Goal: Task Accomplishment & Management: Manage account settings

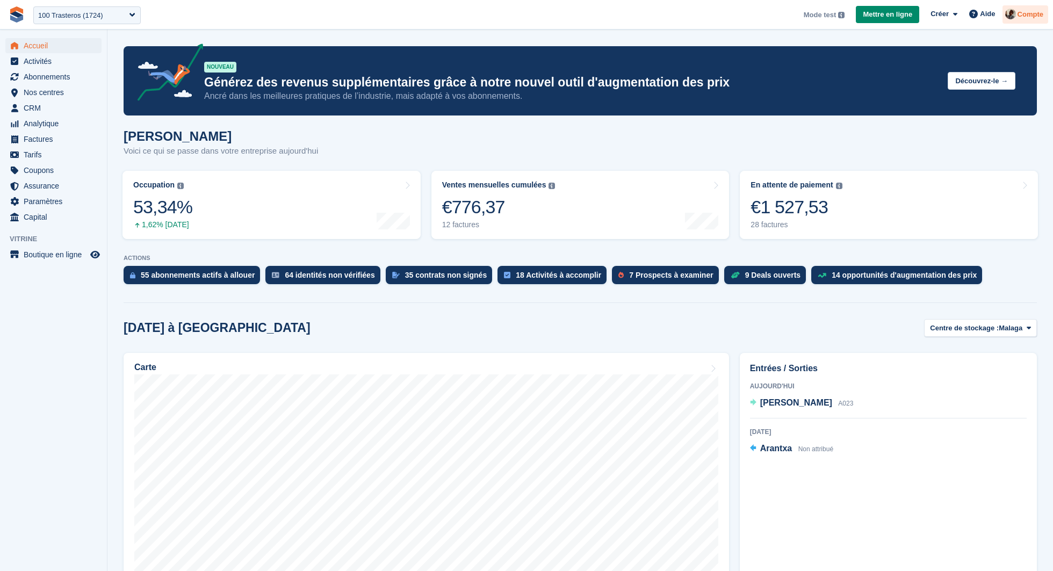
click at [1024, 15] on span "Compte" at bounding box center [1030, 14] width 26 height 11
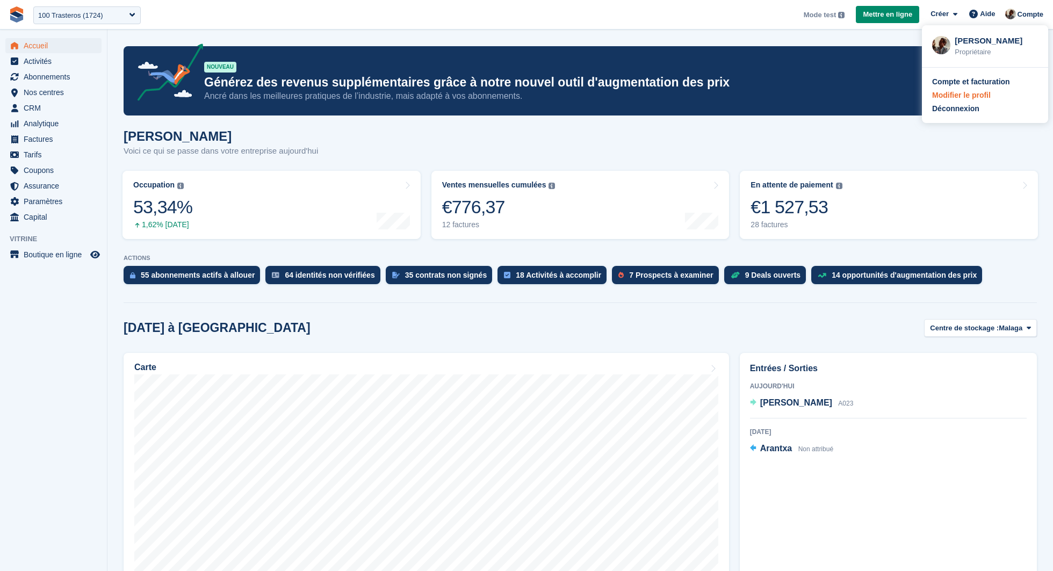
click at [966, 93] on div "Modifier le profil" at bounding box center [961, 95] width 59 height 11
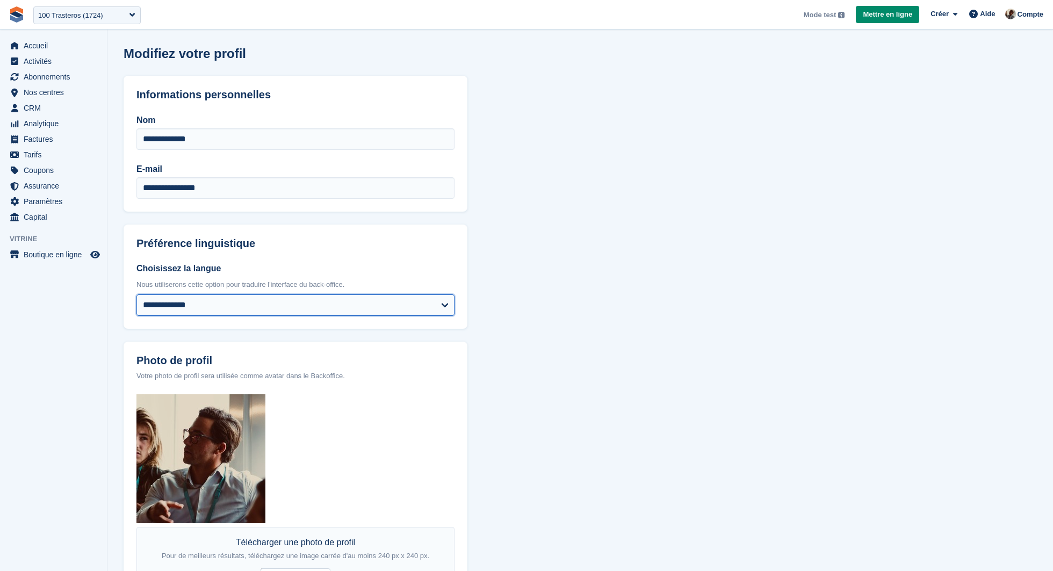
click at [388, 313] on select "**********" at bounding box center [295, 304] width 318 height 21
select select "**"
click at [136, 294] on select "**********" at bounding box center [295, 304] width 318 height 21
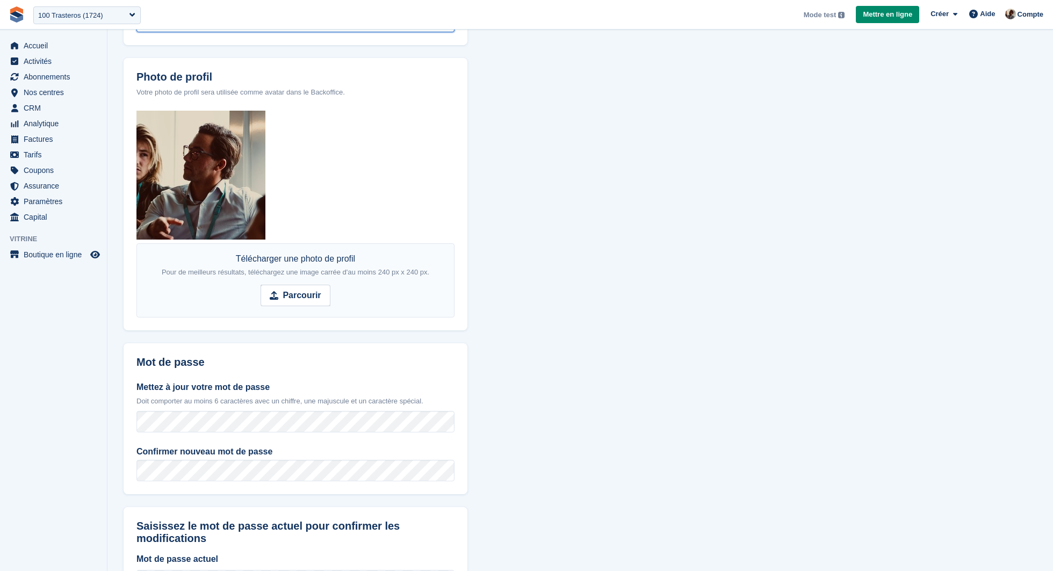
scroll to position [379, 0]
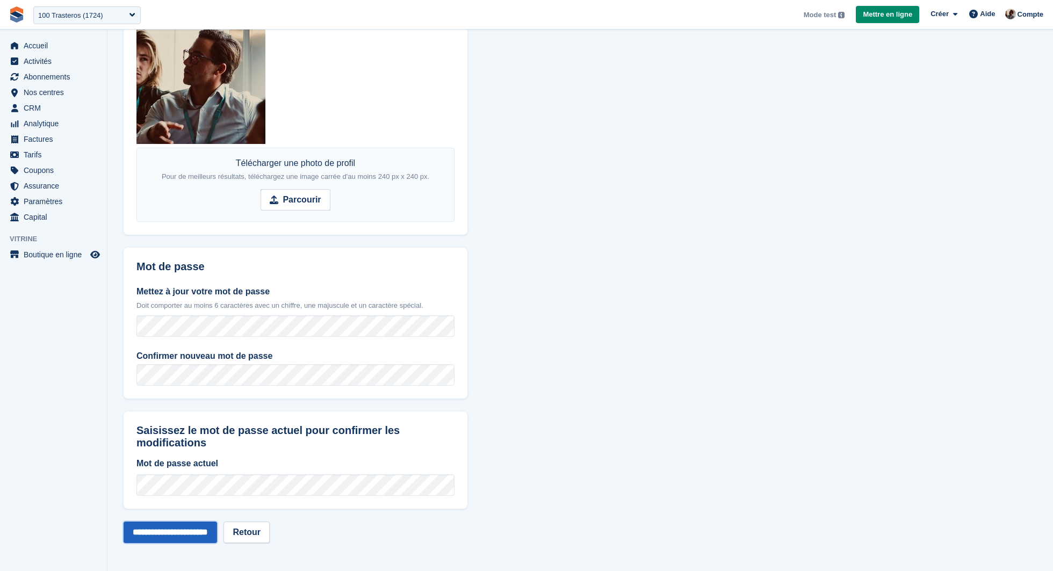
click at [200, 537] on input "**********" at bounding box center [170, 531] width 93 height 21
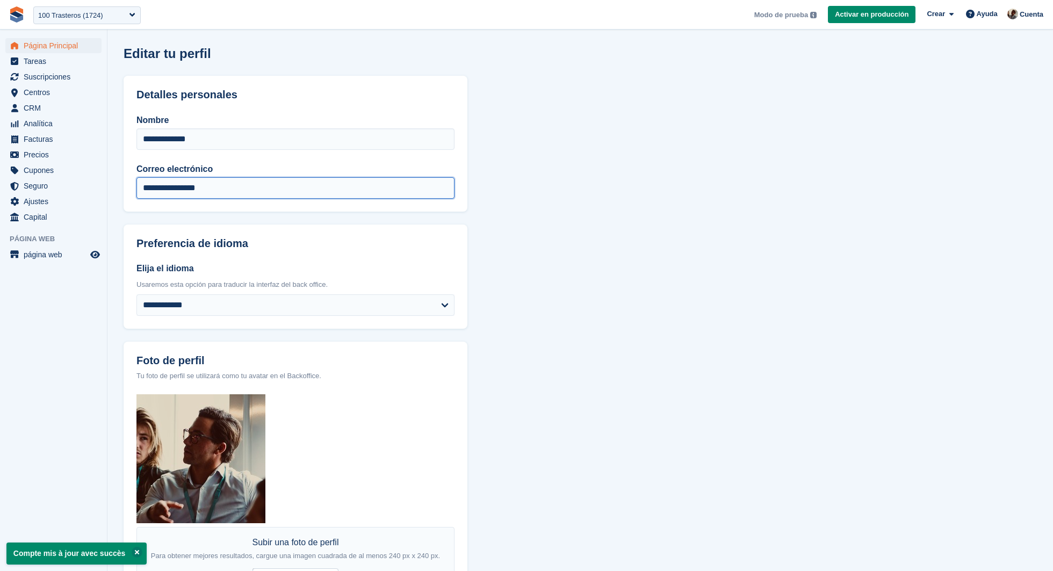
click at [61, 47] on span "Página Principal" at bounding box center [56, 45] width 64 height 15
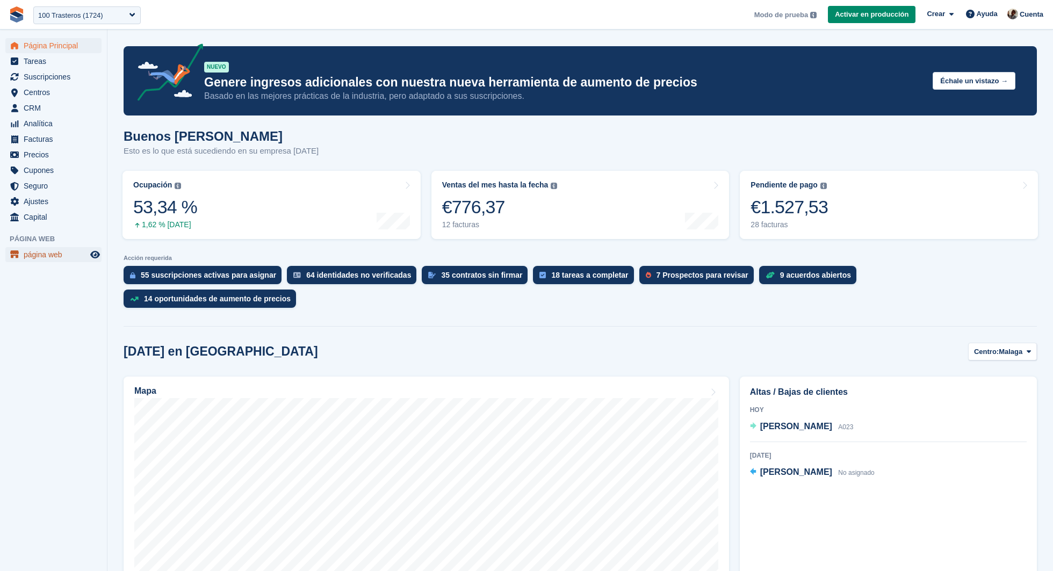
click at [50, 256] on span "página web" at bounding box center [56, 254] width 64 height 15
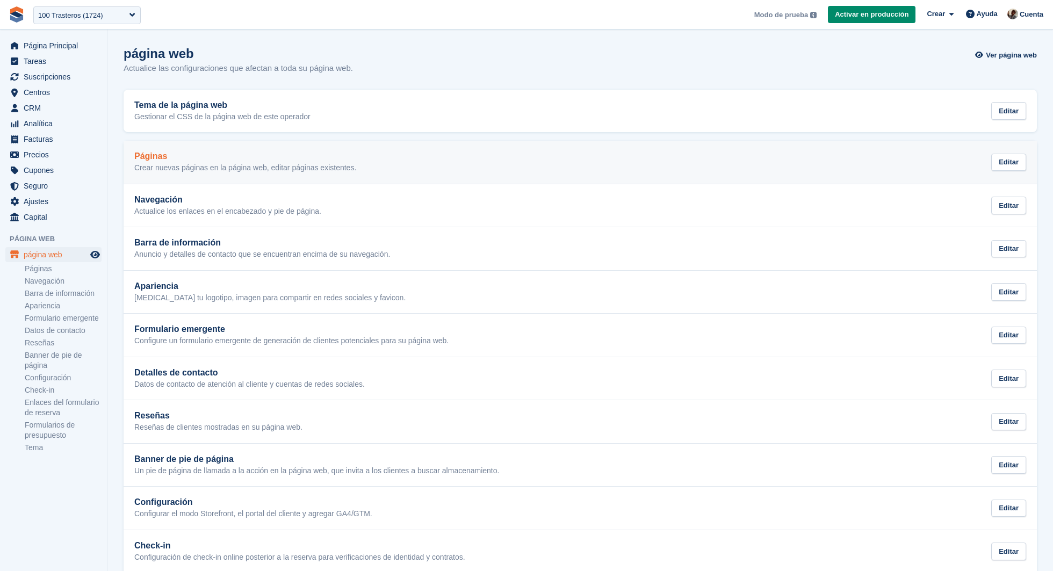
click at [209, 165] on p "Crear nuevas páginas en la página web, editar páginas existentes." at bounding box center [245, 168] width 222 height 10
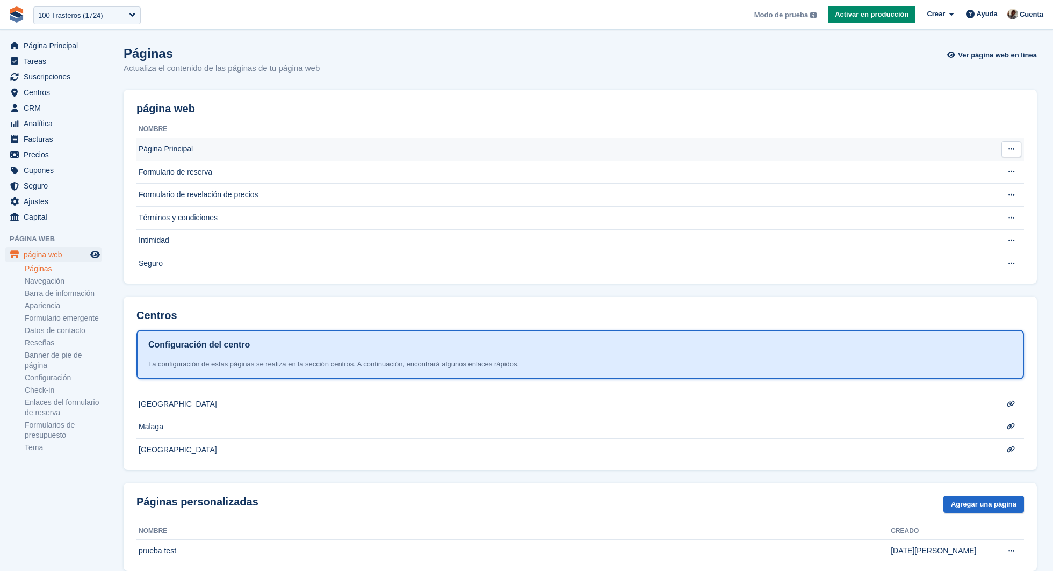
click at [383, 148] on td "Página Principal" at bounding box center [557, 149] width 843 height 23
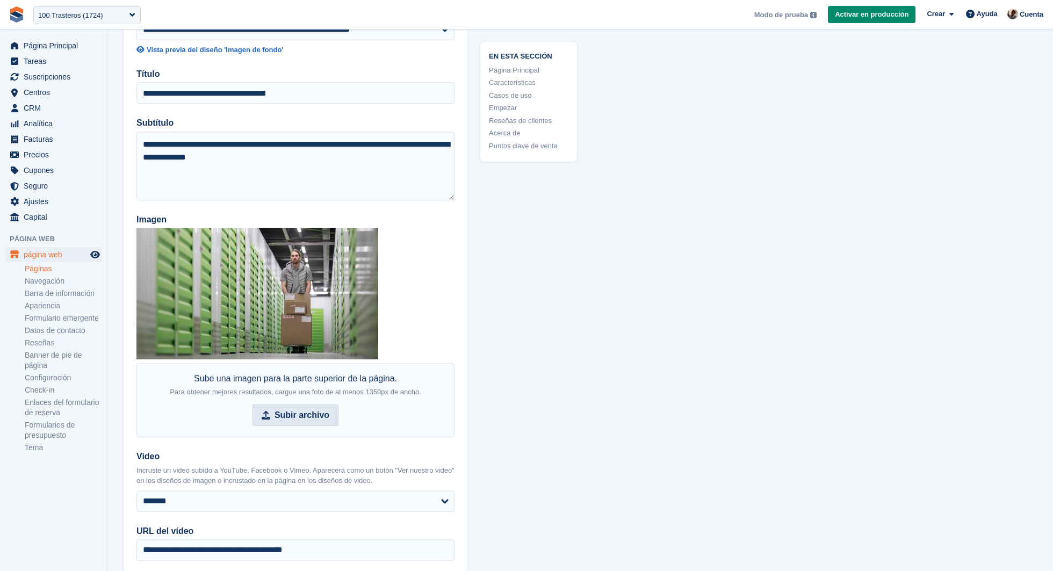
scroll to position [99, 0]
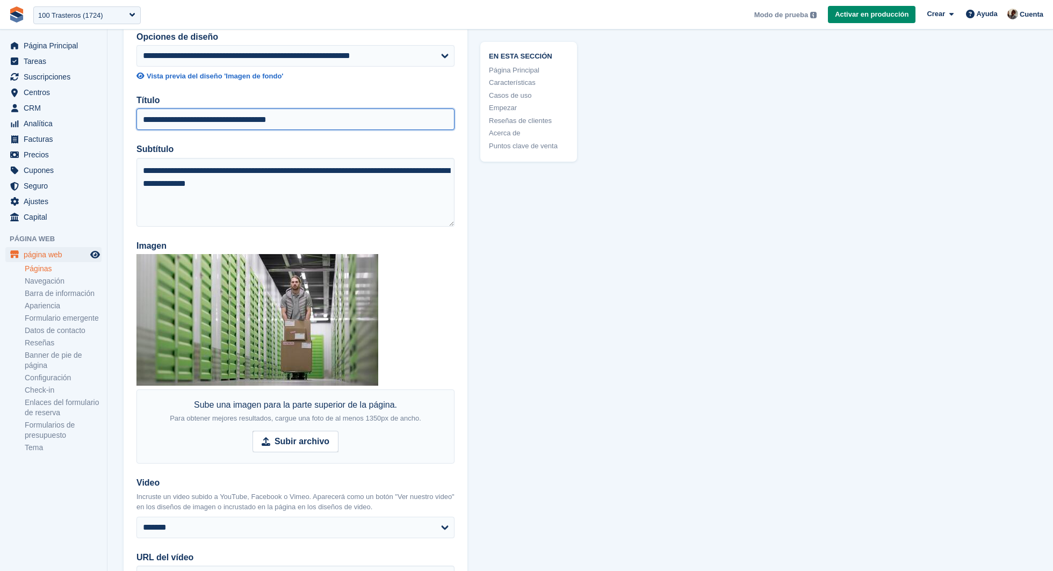
drag, startPoint x: 341, startPoint y: 126, endPoint x: 274, endPoint y: 125, distance: 67.1
click at [274, 125] on input "**********" at bounding box center [295, 118] width 318 height 21
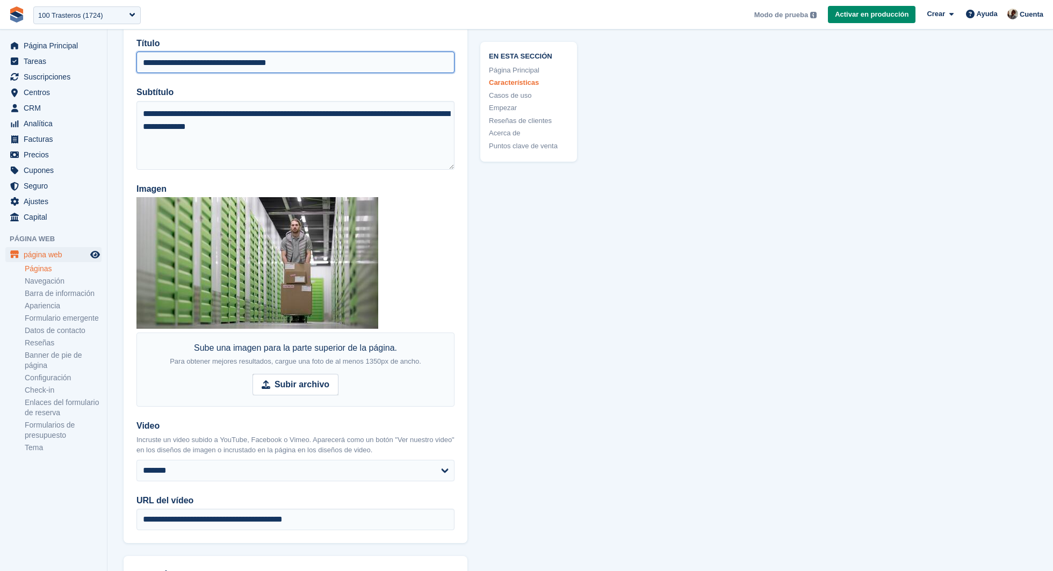
scroll to position [52, 0]
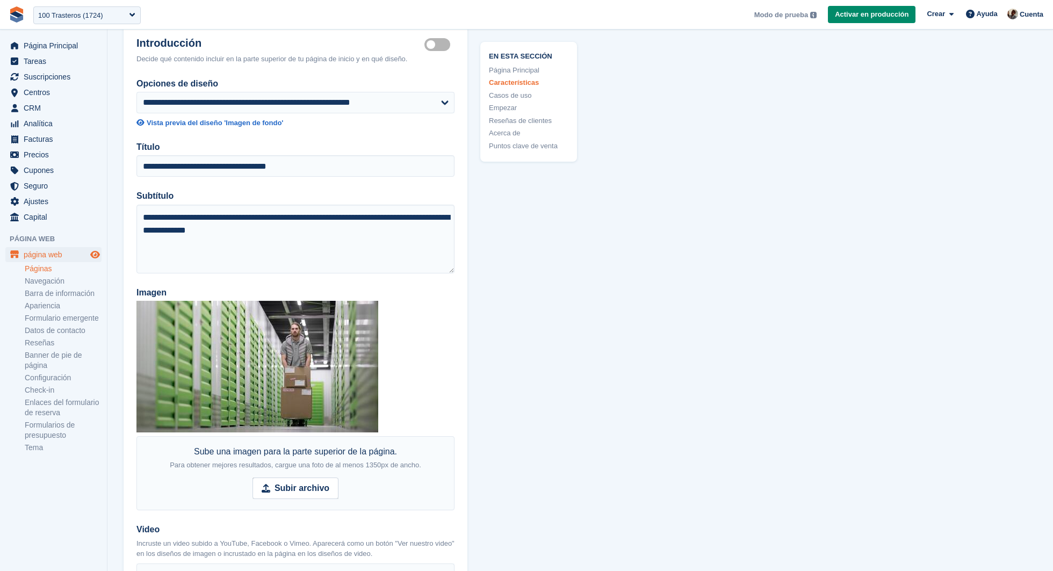
click at [96, 253] on icon "Vista previa de la tienda" at bounding box center [95, 254] width 10 height 9
drag, startPoint x: 270, startPoint y: 164, endPoint x: 325, endPoint y: 164, distance: 55.3
click at [325, 164] on input "**********" at bounding box center [295, 165] width 318 height 21
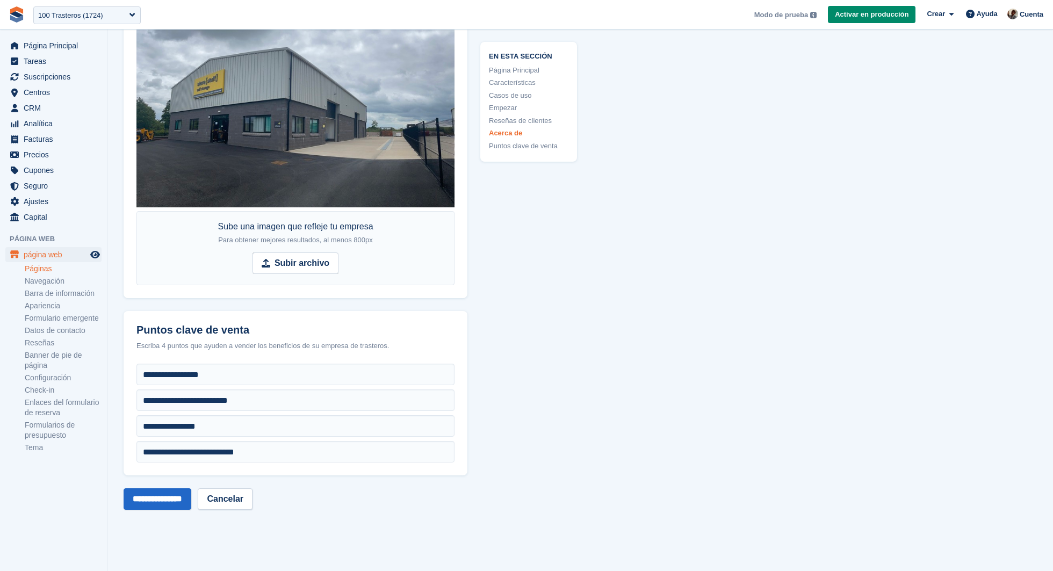
scroll to position [3945, 0]
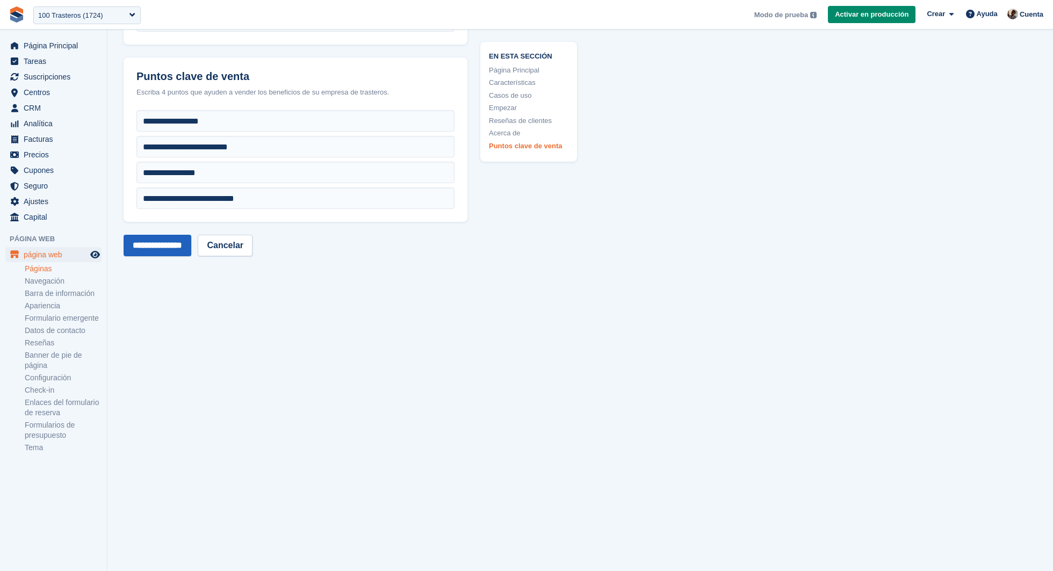
type input "**********"
click at [188, 239] on input "**********" at bounding box center [158, 245] width 68 height 21
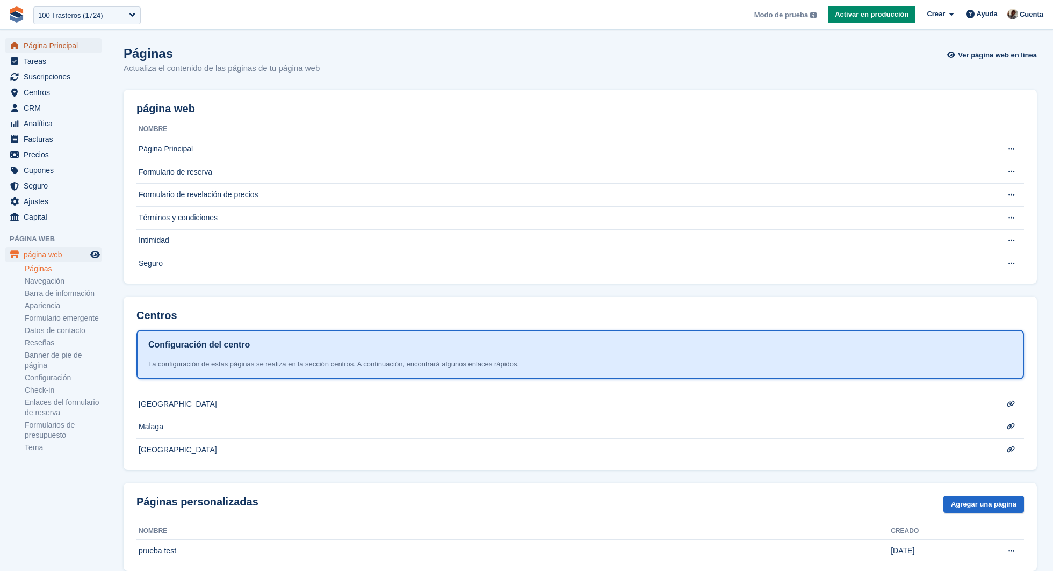
click at [59, 46] on span "Página Principal" at bounding box center [56, 45] width 64 height 15
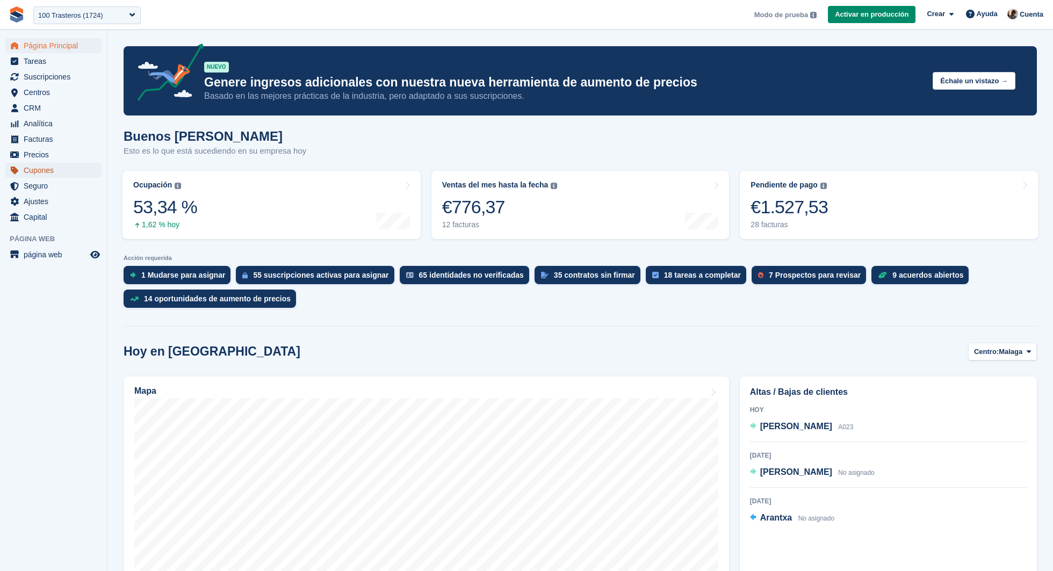
click at [56, 171] on span "Cupones" at bounding box center [56, 170] width 64 height 15
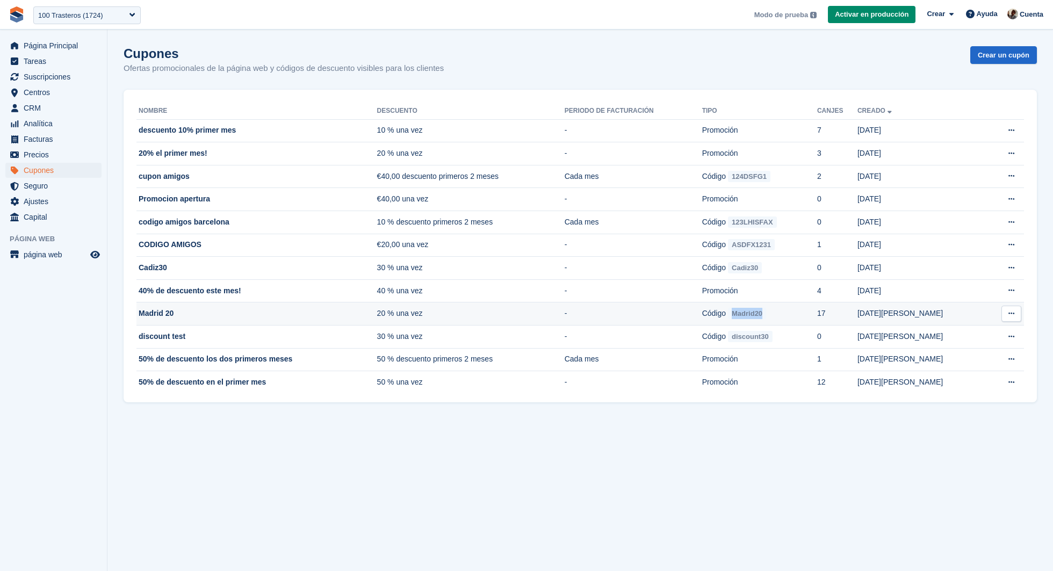
drag, startPoint x: 803, startPoint y: 312, endPoint x: 785, endPoint y: 312, distance: 17.7
click at [785, 312] on td "Código Madrid20" at bounding box center [759, 313] width 115 height 23
copy span "Madrid20"
click at [61, 50] on span "Página Principal" at bounding box center [56, 45] width 64 height 15
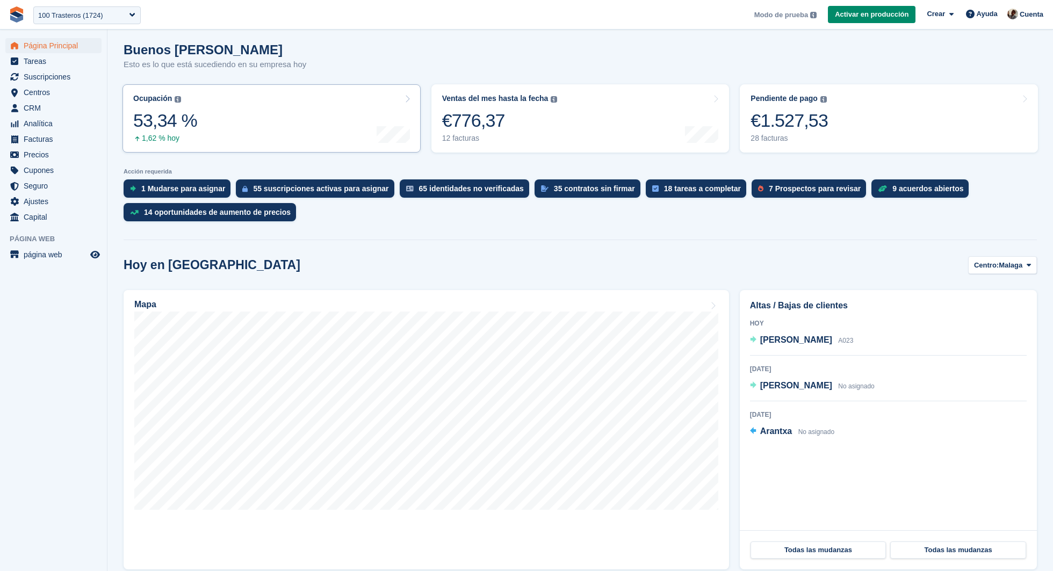
scroll to position [91, 0]
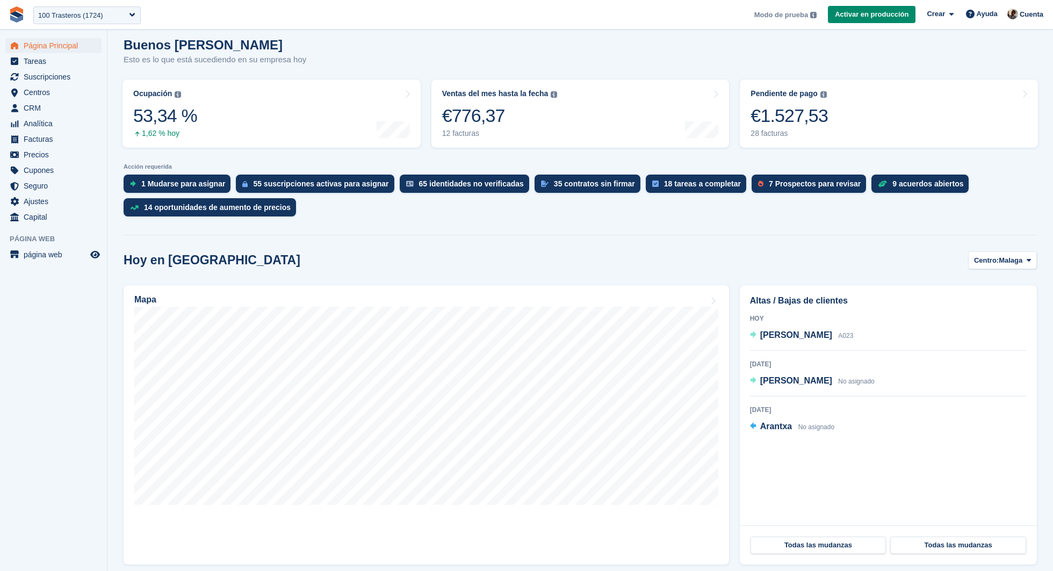
drag, startPoint x: 861, startPoint y: 385, endPoint x: 868, endPoint y: 386, distance: 7.2
click at [868, 386] on div "19 Sep 2025 Jose Rodriguez No asignado" at bounding box center [888, 377] width 277 height 38
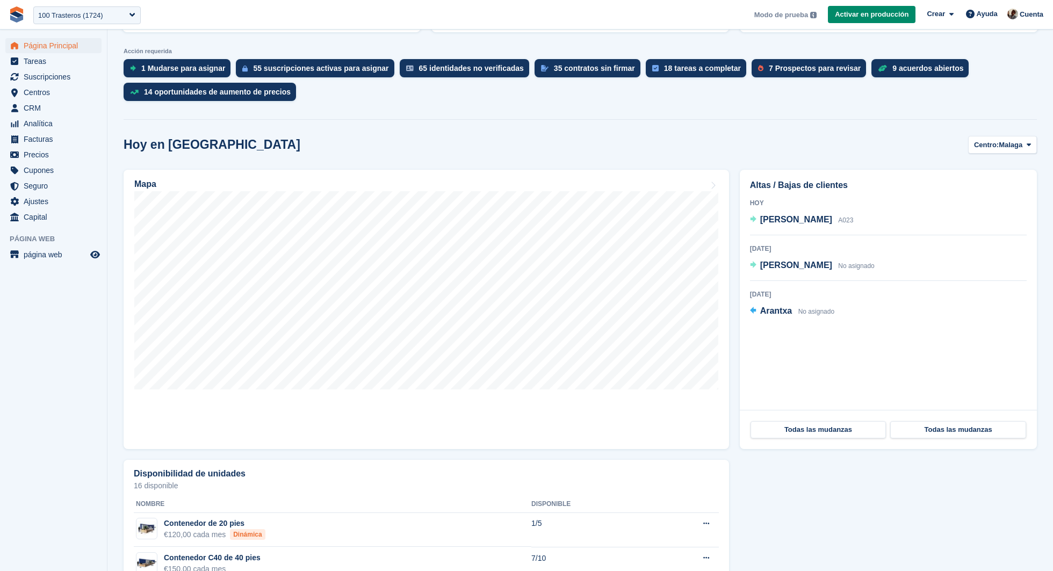
scroll to position [209, 0]
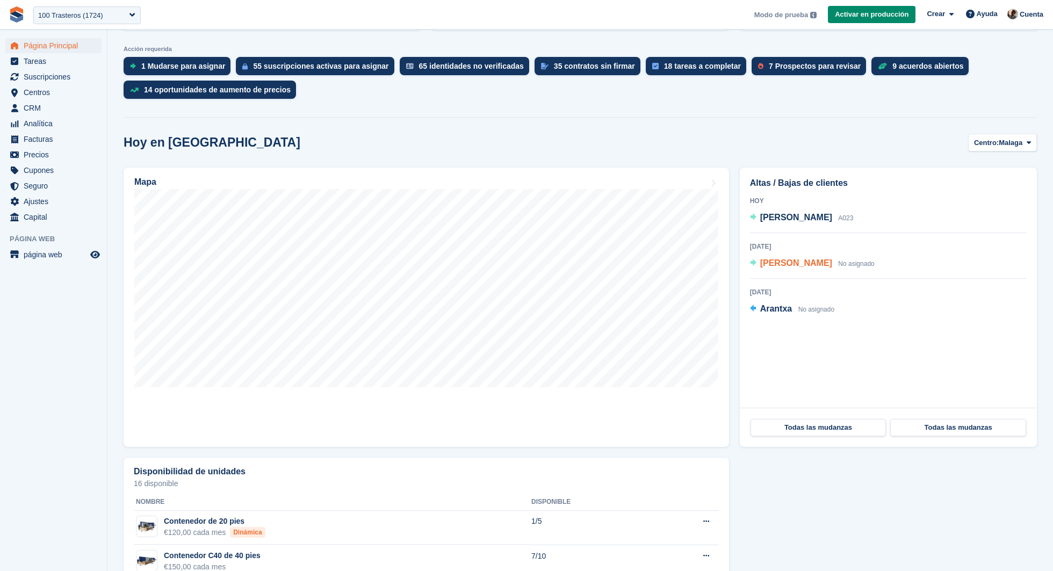
click at [857, 263] on span "No asignado" at bounding box center [856, 264] width 36 height 8
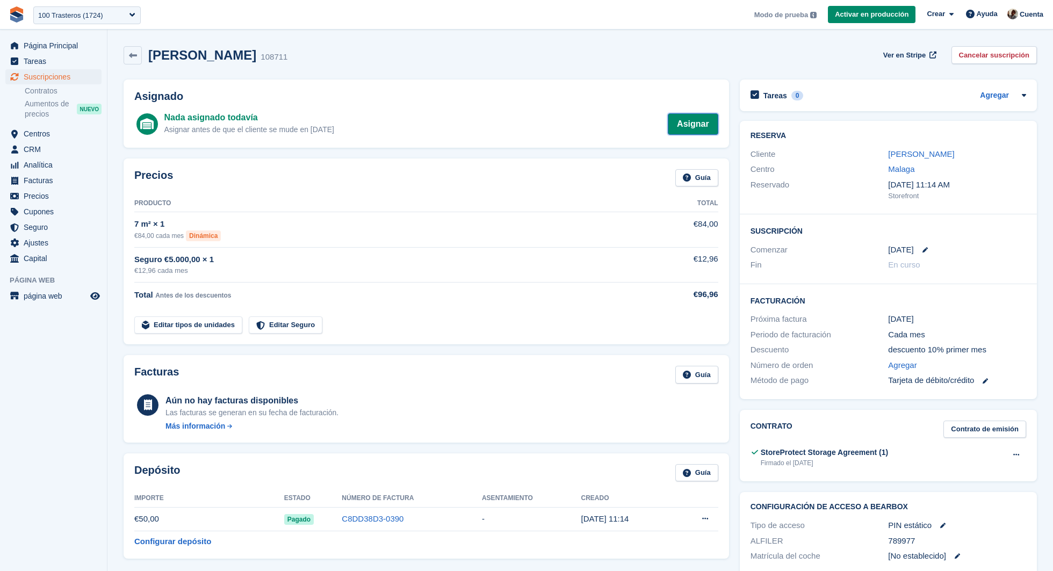
click at [700, 122] on link "Asignar" at bounding box center [693, 123] width 50 height 21
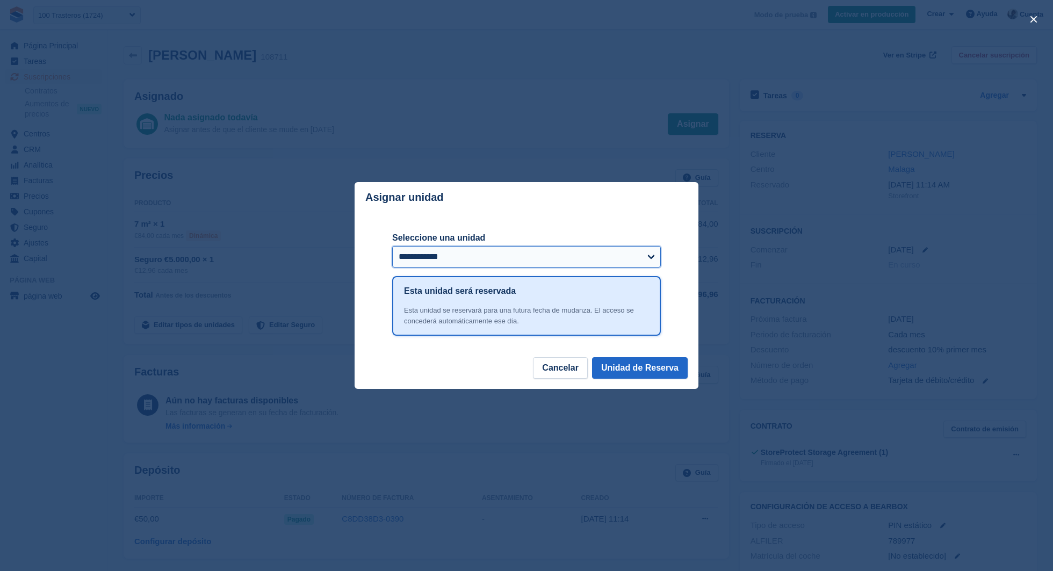
click at [556, 258] on select "**********" at bounding box center [526, 256] width 269 height 21
click at [392, 246] on select "**********" at bounding box center [526, 256] width 269 height 21
click at [650, 371] on button "Unidad de Reserva" at bounding box center [640, 367] width 96 height 21
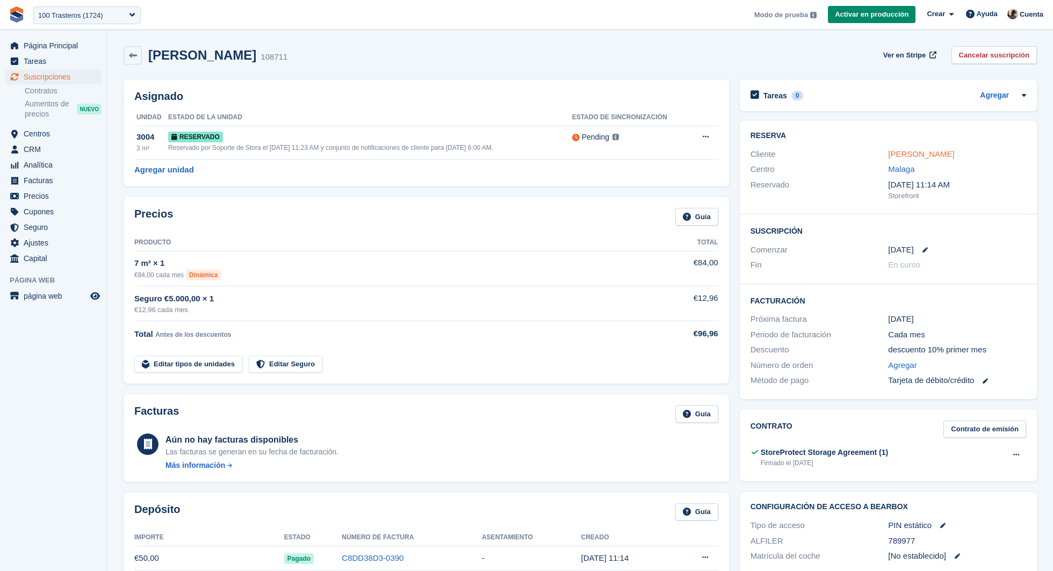
click at [919, 157] on link "Jose Rodriguez" at bounding box center [921, 153] width 66 height 9
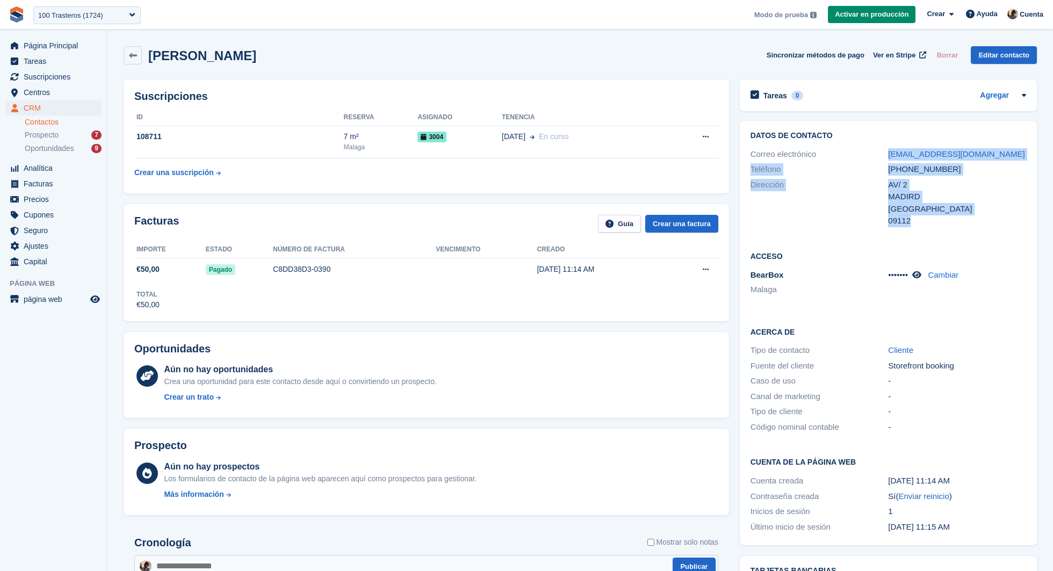
drag, startPoint x: 869, startPoint y: 153, endPoint x: 918, endPoint y: 223, distance: 85.7
click at [918, 223] on div "Datos de contacto Correo electrónico jarodriguez@girdharisl.com Teléfono +34608…" at bounding box center [888, 180] width 297 height 119
click at [918, 223] on div "09112" at bounding box center [957, 221] width 138 height 12
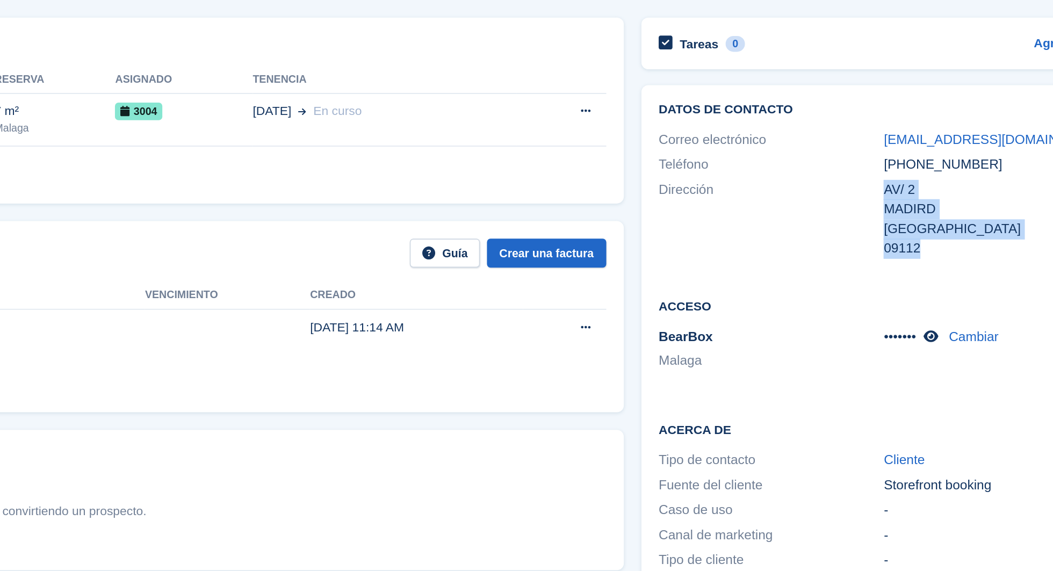
drag, startPoint x: 878, startPoint y: 180, endPoint x: 914, endPoint y: 224, distance: 56.5
click at [914, 224] on div "Dirección AV/ 2 MADIRD España 09112" at bounding box center [888, 203] width 276 height 52
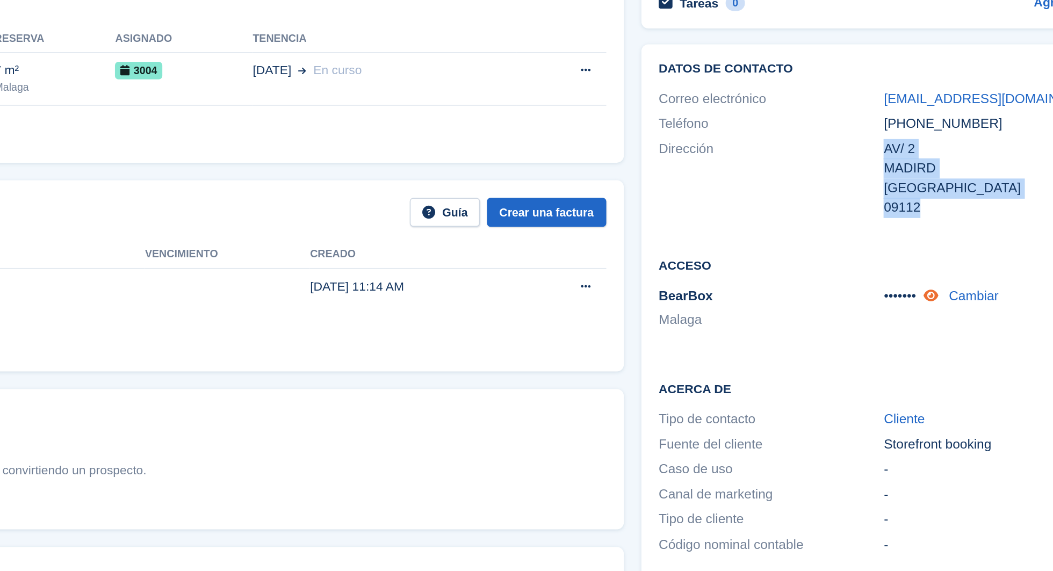
click at [921, 273] on icon at bounding box center [916, 275] width 9 height 8
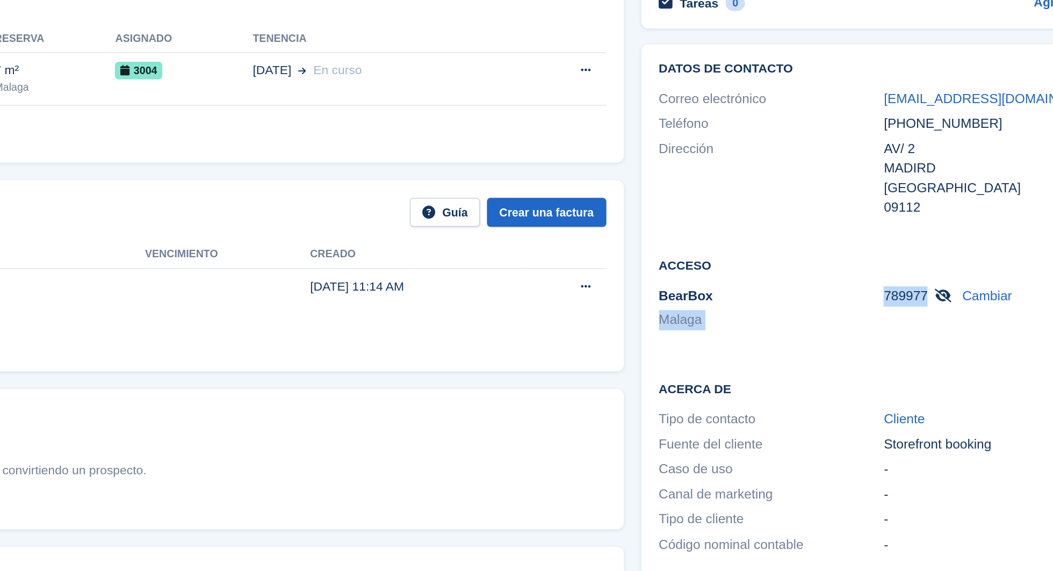
drag, startPoint x: 883, startPoint y: 273, endPoint x: 915, endPoint y: 272, distance: 31.2
click at [915, 272] on div "BearBox Malaga 789977 Cambiar" at bounding box center [888, 283] width 276 height 33
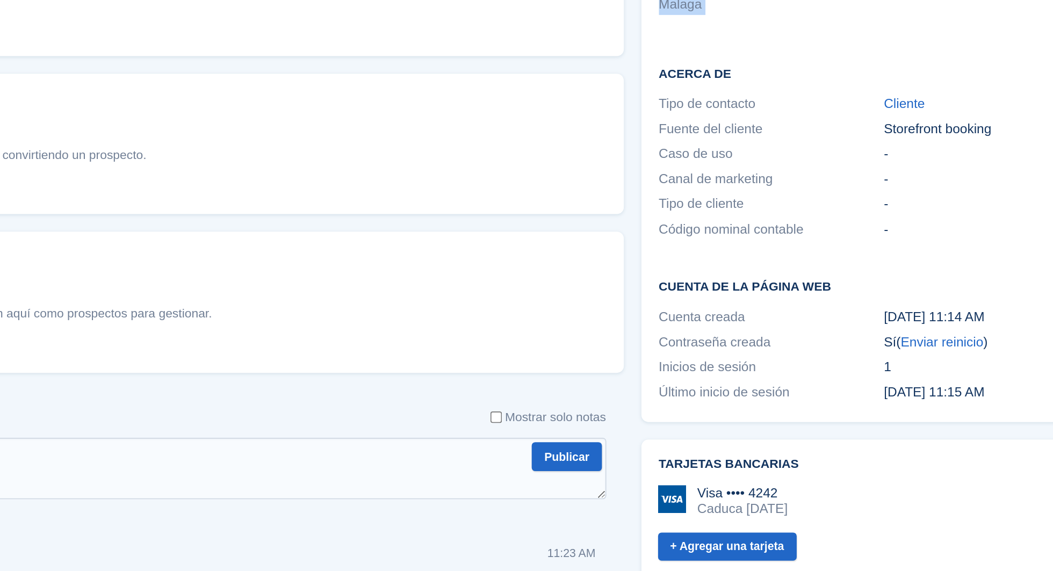
scroll to position [89, 0]
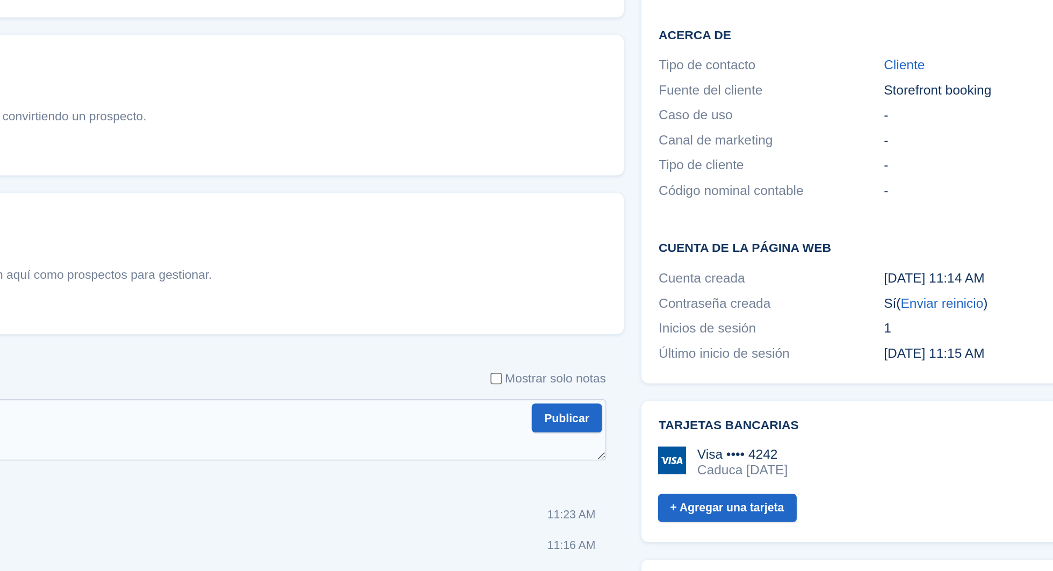
drag, startPoint x: 882, startPoint y: 445, endPoint x: 948, endPoint y: 442, distance: 66.1
click at [948, 442] on div "Último inicio de sesión 18 Sep, 11:15 AM" at bounding box center [888, 438] width 276 height 16
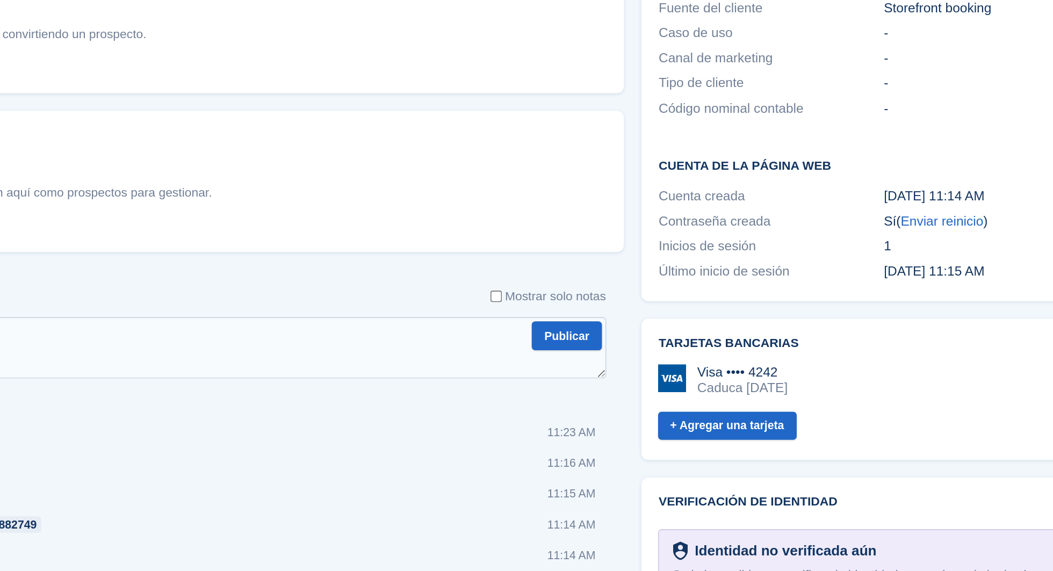
scroll to position [146, 0]
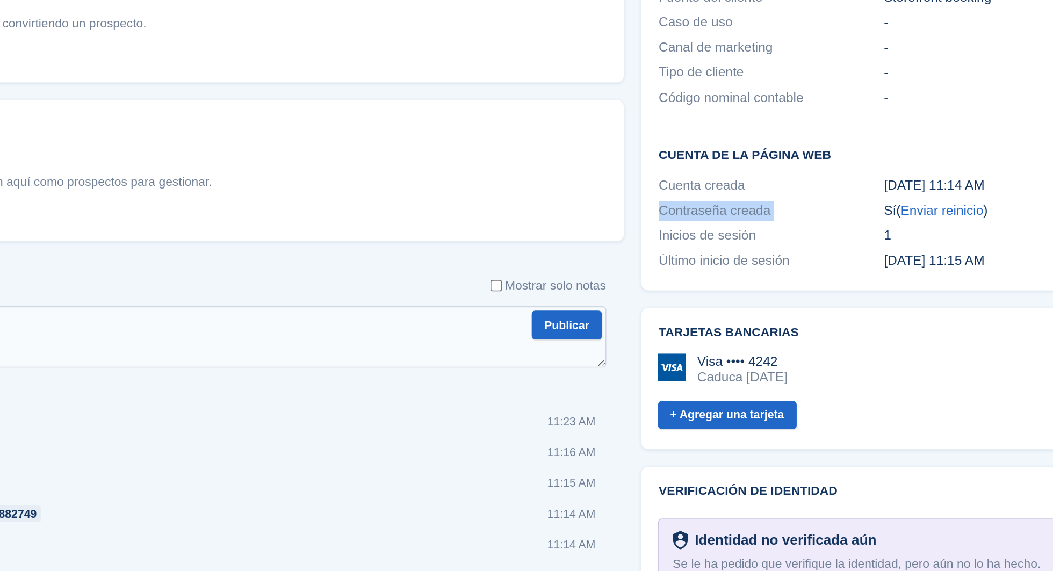
drag, startPoint x: 883, startPoint y: 343, endPoint x: 896, endPoint y: 343, distance: 12.9
click at [897, 343] on div "Contraseña creada Sí ( Enviar reinicio )" at bounding box center [888, 351] width 276 height 16
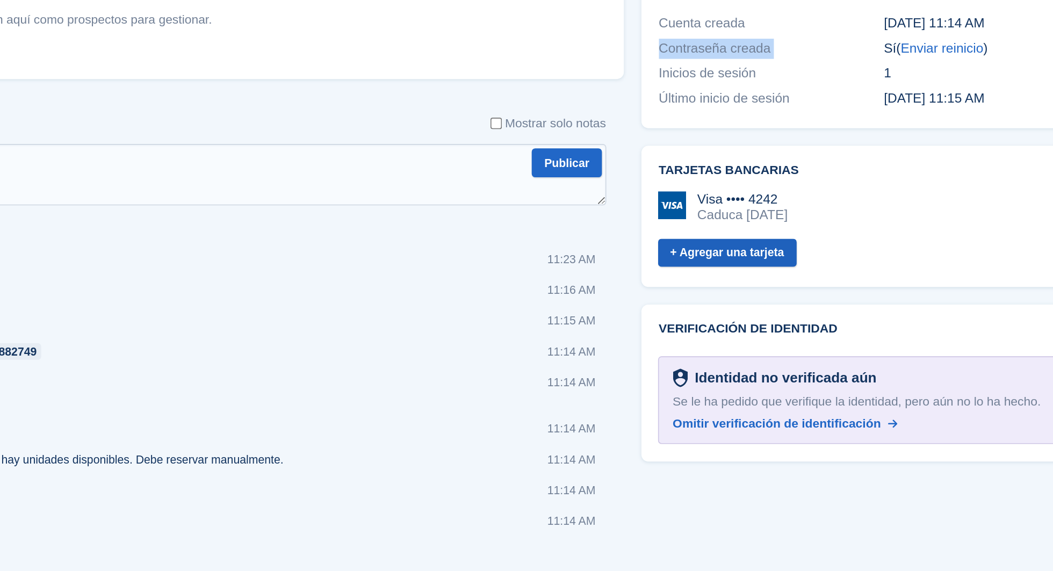
scroll to position [255, 0]
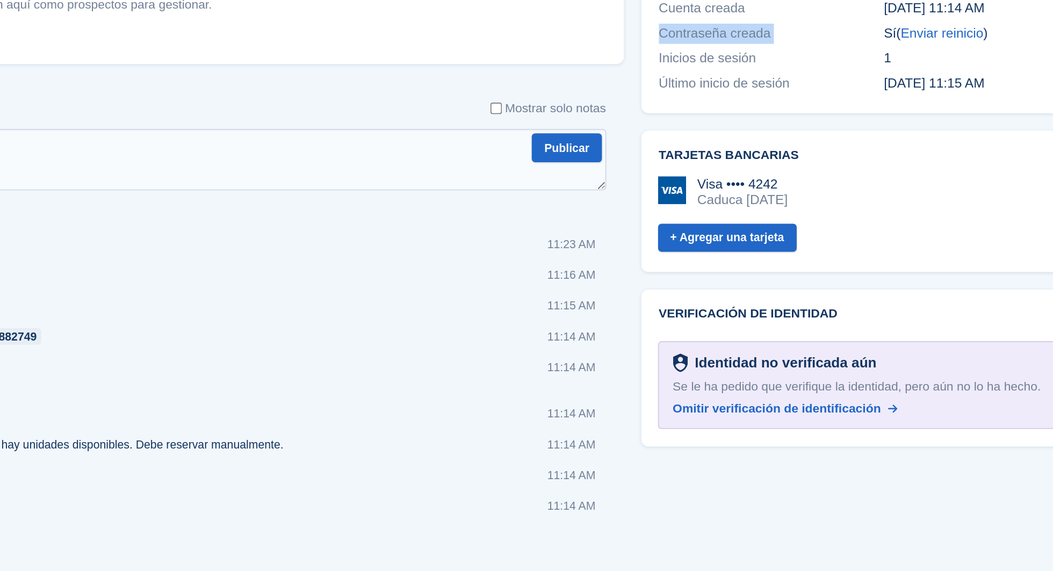
drag, startPoint x: 768, startPoint y: 340, endPoint x: 856, endPoint y: 340, distance: 87.5
click at [829, 340] on div "Visa •••• 4242 Caduca September 2029" at bounding box center [789, 338] width 79 height 19
drag, startPoint x: 878, startPoint y: 342, endPoint x: 769, endPoint y: 341, distance: 109.0
click at [769, 341] on div "Visa •••• 4242 Caduca September 2029" at bounding box center [888, 338] width 276 height 19
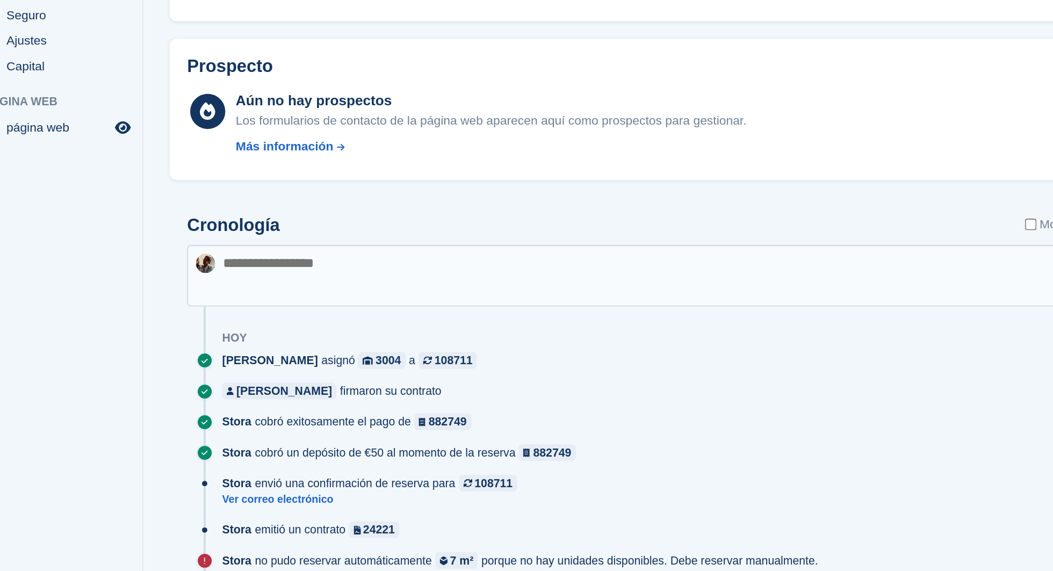
scroll to position [266, 0]
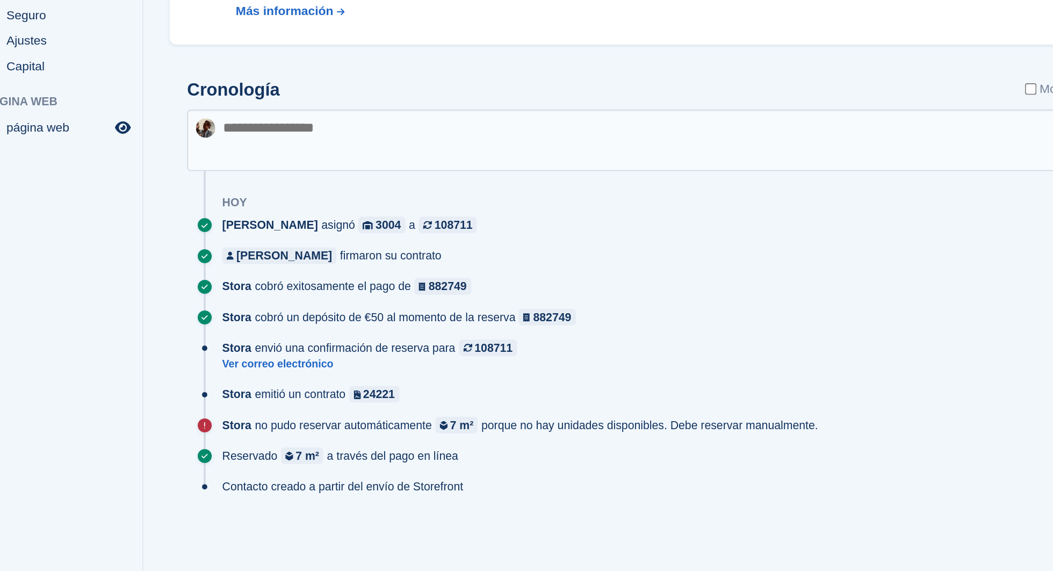
drag, startPoint x: 309, startPoint y: 497, endPoint x: 151, endPoint y: 497, distance: 157.9
click at [151, 497] on div "Reservado 7 m² a través del pago en línea 11:14 AM" at bounding box center [426, 504] width 584 height 19
click at [190, 443] on link "Ver correo electrónico" at bounding box center [249, 444] width 186 height 9
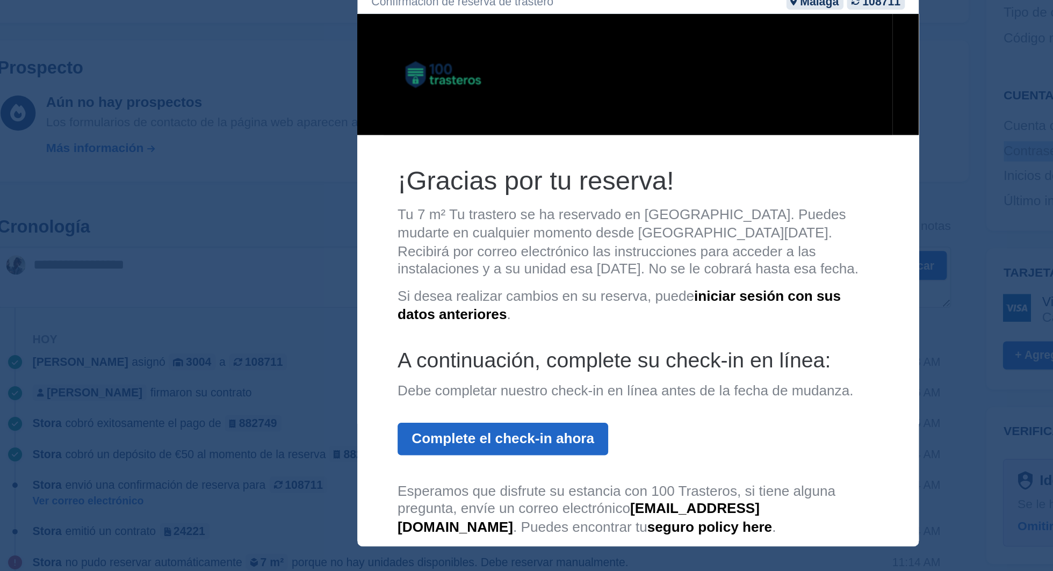
scroll to position [265, 0]
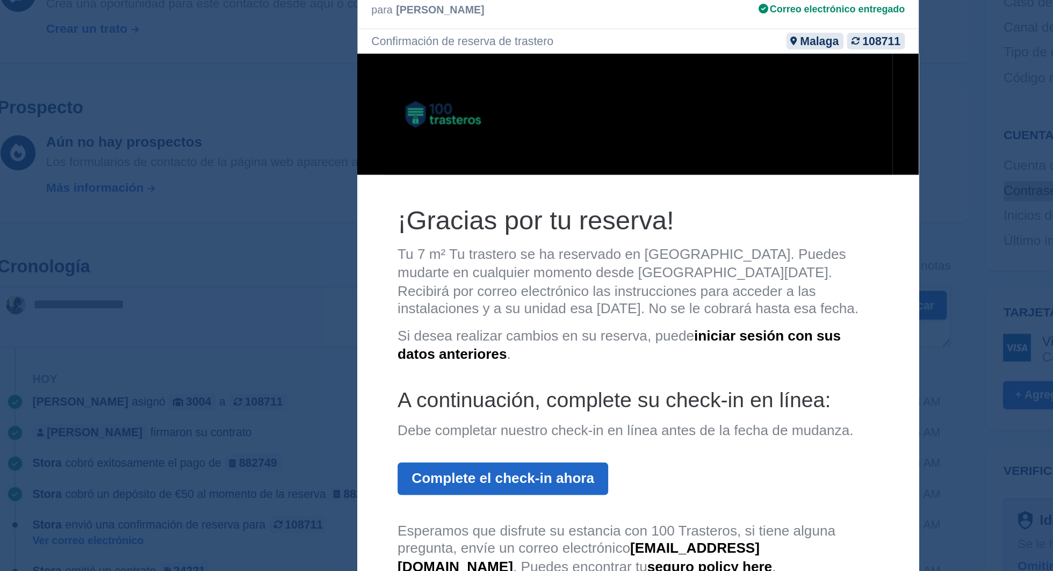
click at [571, 208] on p "Tu 7 m² Tu trastero se ha reservado en Malaga. Puedes mudarte en cualquier mome…" at bounding box center [529, 193] width 294 height 45
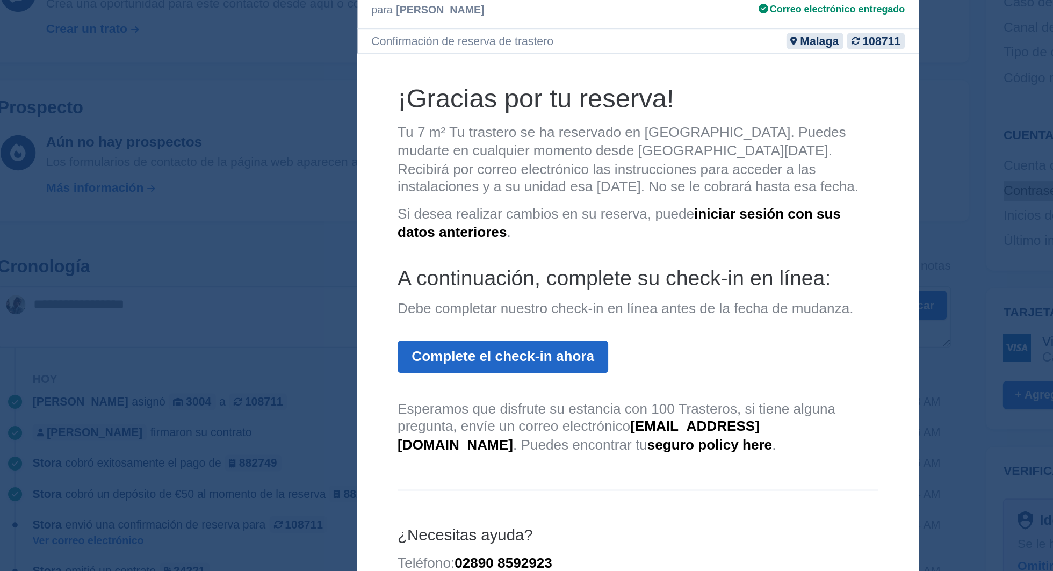
scroll to position [101, 0]
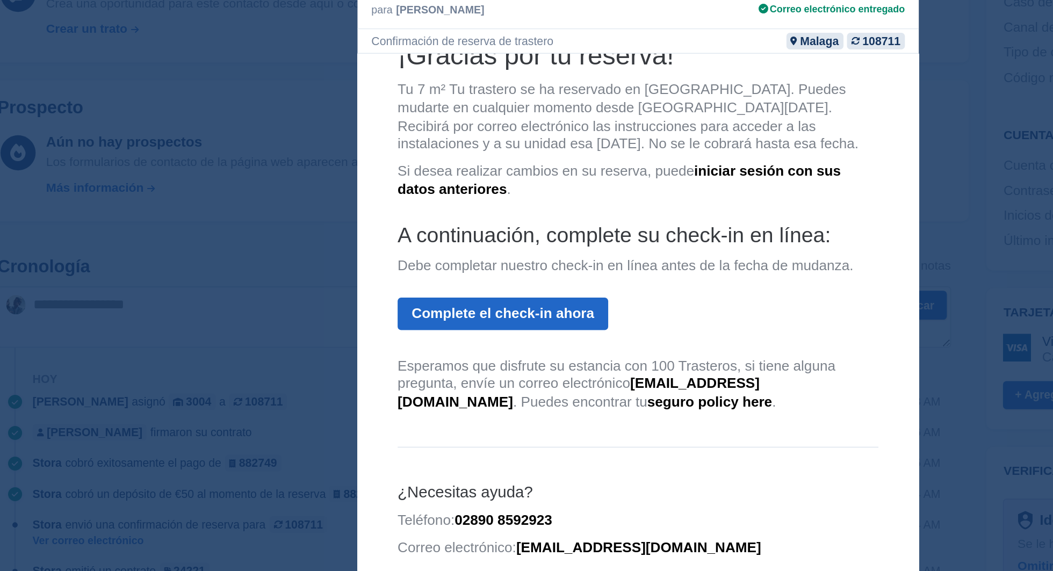
click at [328, 386] on div "close" at bounding box center [526, 285] width 1053 height 571
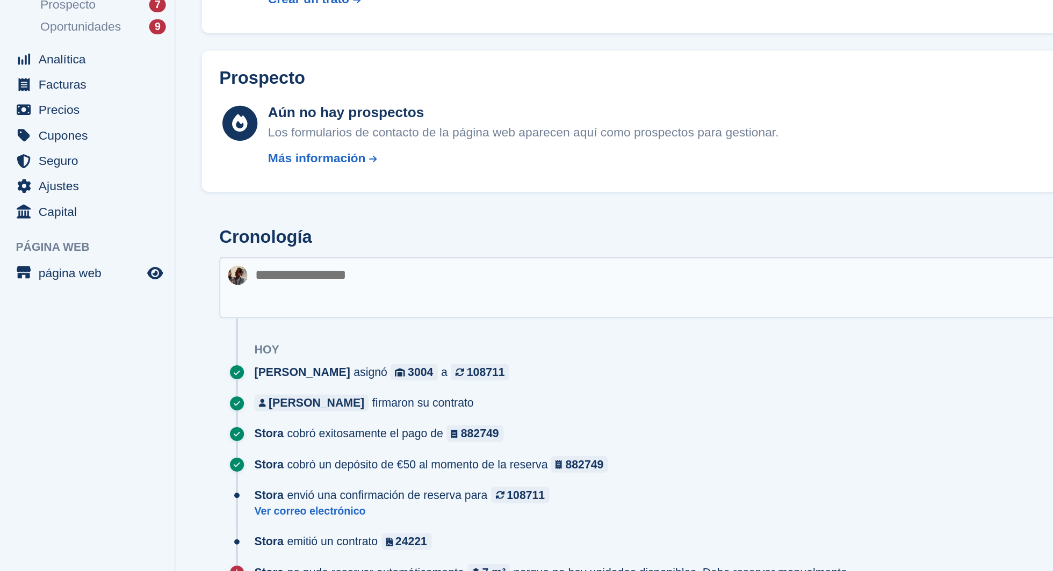
scroll to position [265, 0]
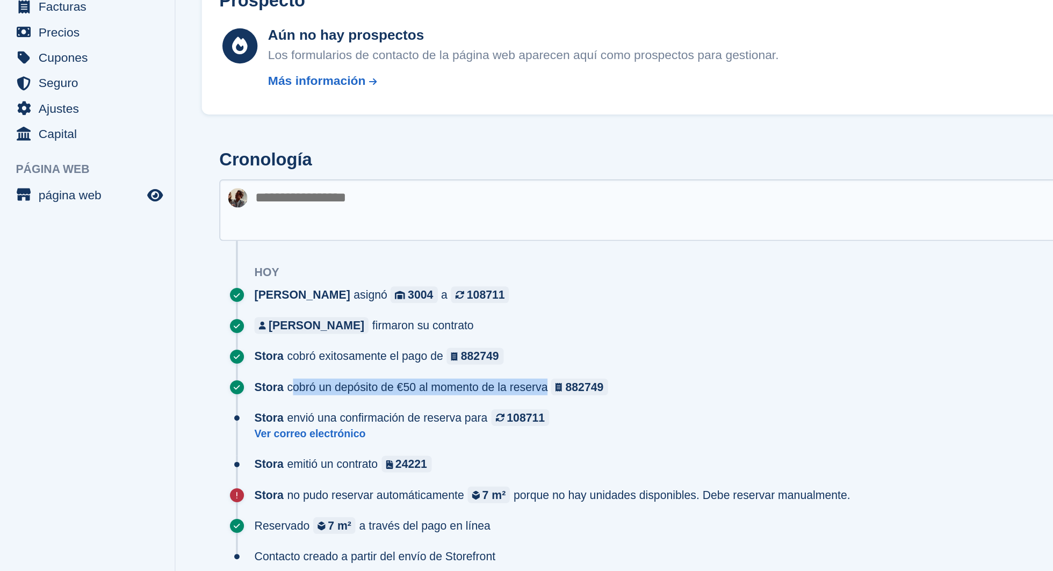
drag, startPoint x: 177, startPoint y: 417, endPoint x: 339, endPoint y: 415, distance: 162.7
click at [339, 415] on div "Stora cobró un depósito de €50 al momento de la reserva 882749" at bounding box center [267, 416] width 222 height 10
drag, startPoint x: 291, startPoint y: 383, endPoint x: 153, endPoint y: 378, distance: 138.1
click at [153, 378] on div "Jose Rodriguez firmaron su contrato 11:16 AM" at bounding box center [426, 383] width 584 height 19
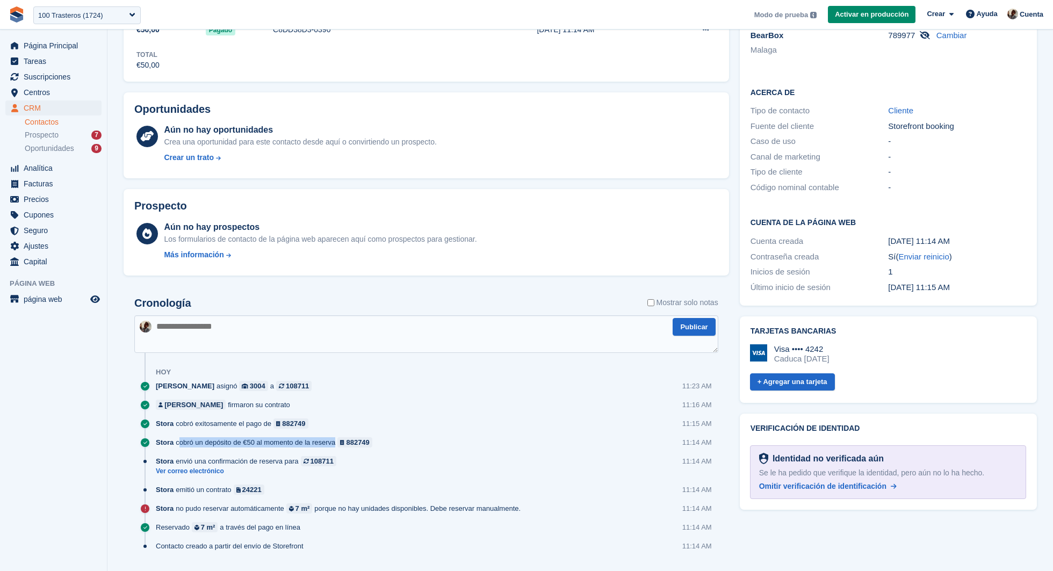
scroll to position [238, 0]
click at [288, 339] on textarea at bounding box center [426, 335] width 584 height 38
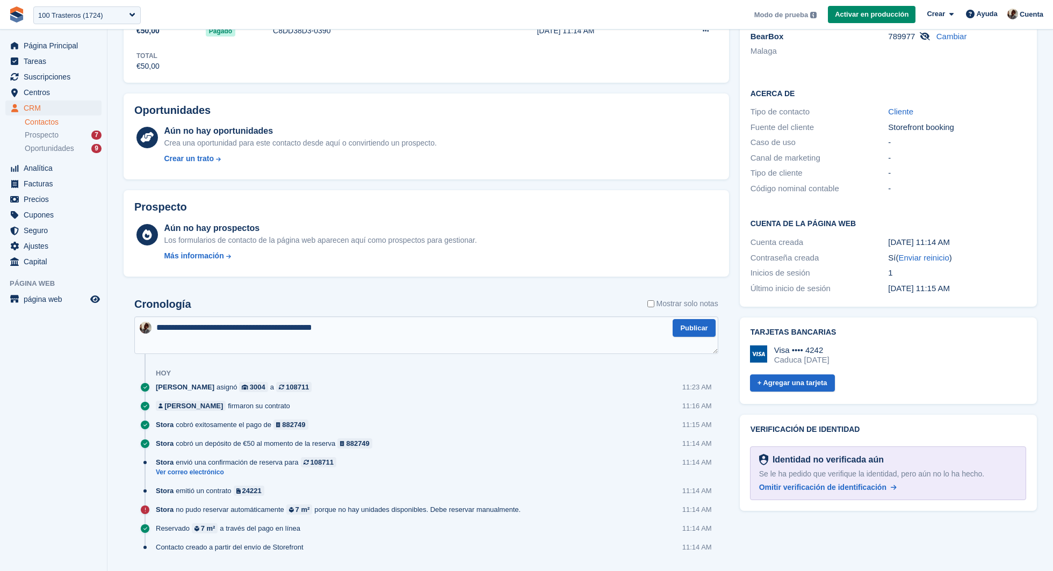
type textarea "**********"
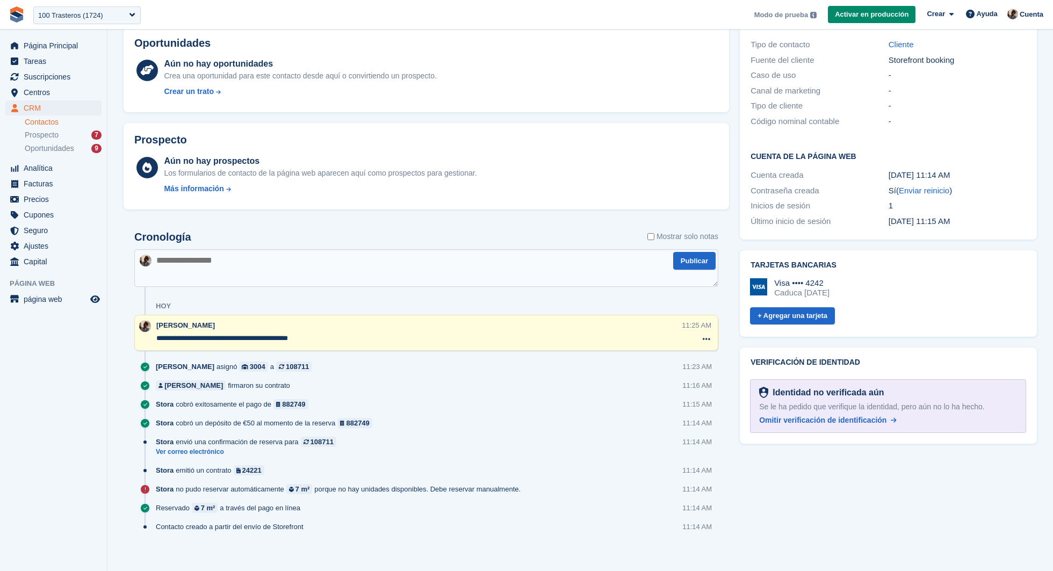
scroll to position [307, 0]
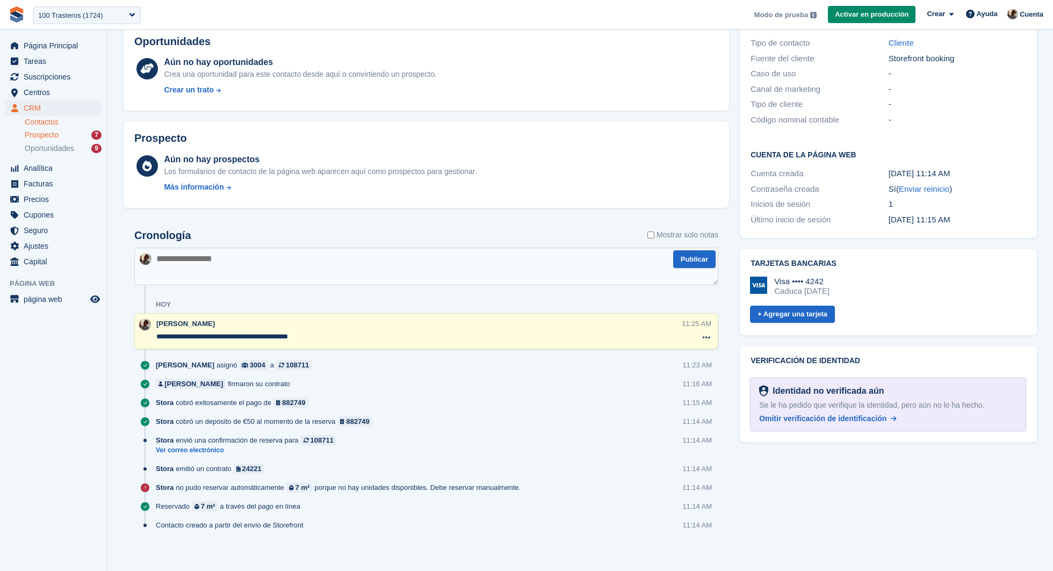
click at [62, 133] on div "Prospecto 7" at bounding box center [63, 135] width 77 height 10
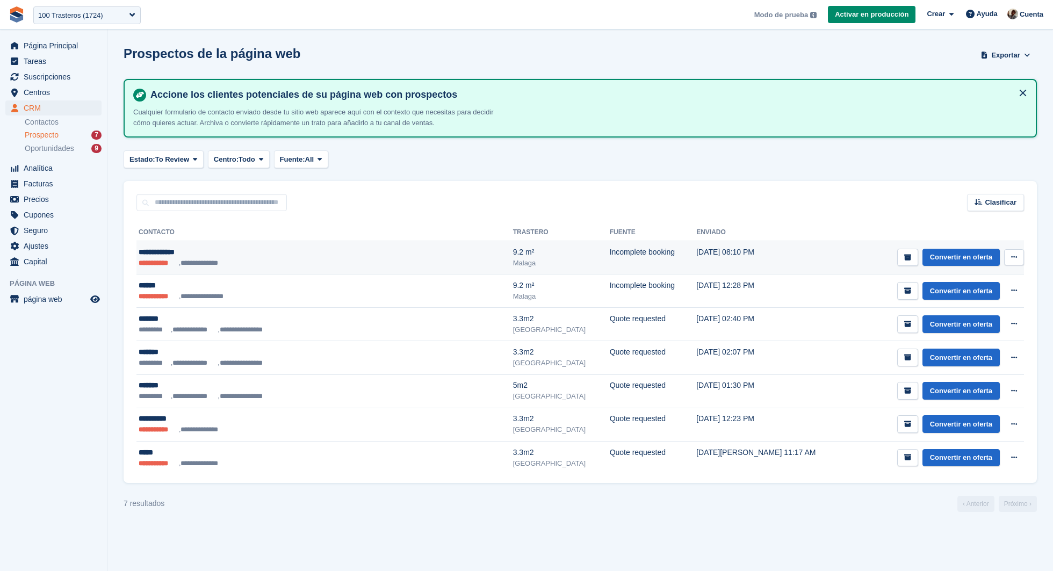
click at [282, 257] on div "**********" at bounding box center [279, 252] width 281 height 11
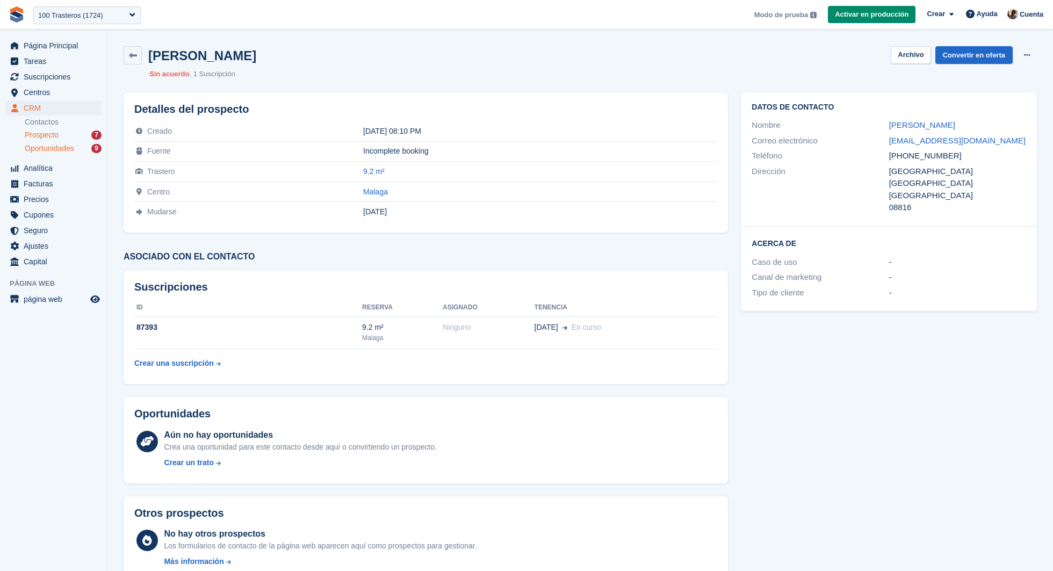
click at [74, 150] on span "Oportunidades" at bounding box center [49, 148] width 49 height 10
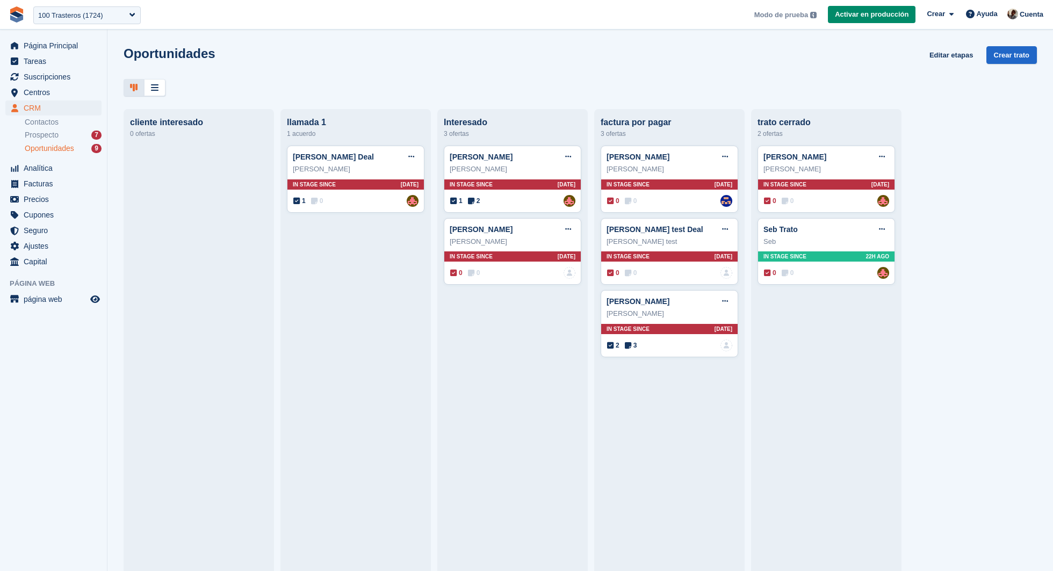
drag, startPoint x: 466, startPoint y: 313, endPoint x: 596, endPoint y: 431, distance: 175.3
click at [517, 324] on div "In stage since Just now" at bounding box center [512, 329] width 136 height 10
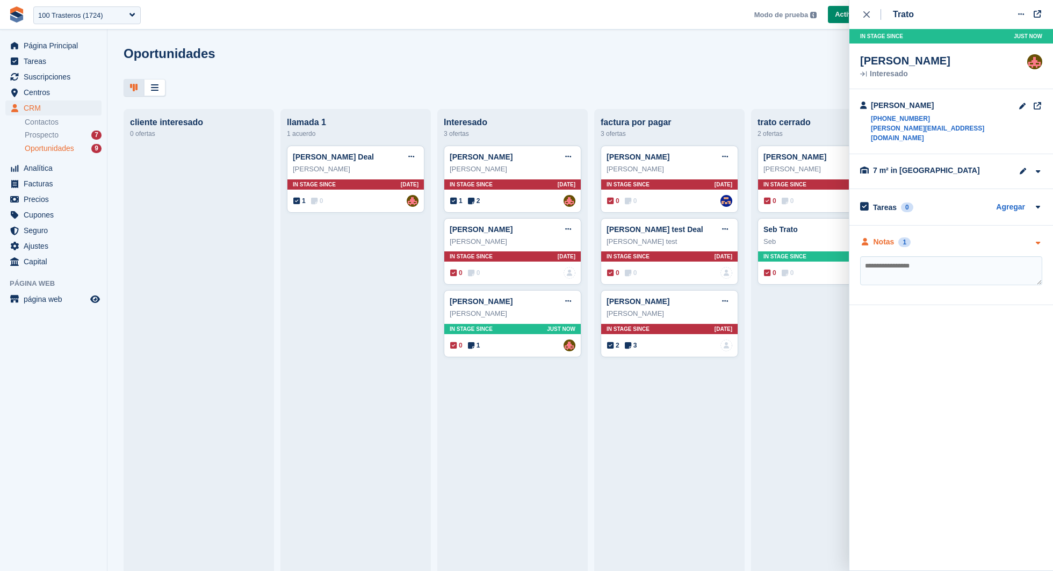
click at [881, 236] on div "Notas" at bounding box center [883, 241] width 21 height 11
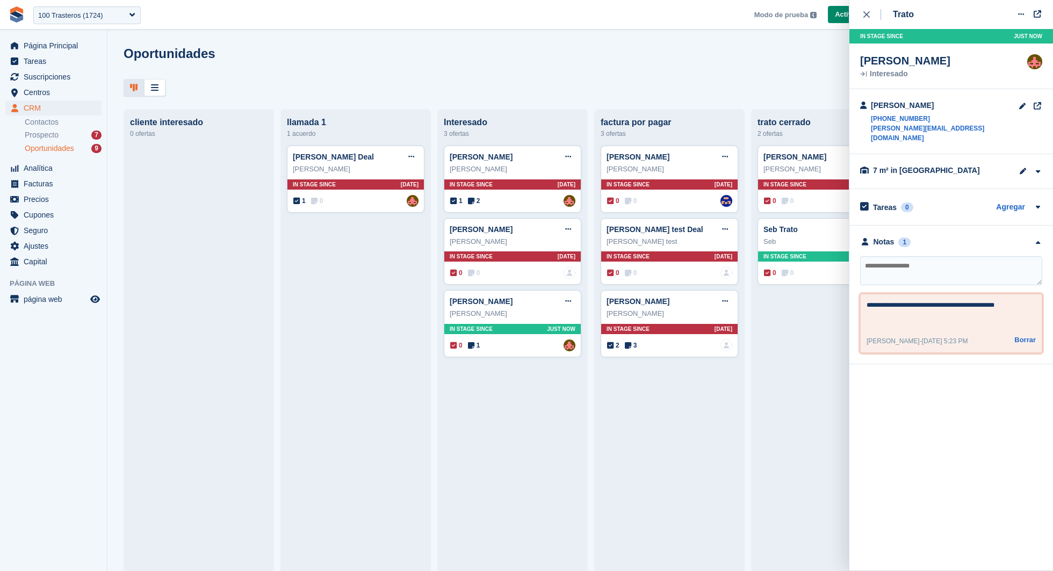
drag, startPoint x: 874, startPoint y: 293, endPoint x: 1020, endPoint y: 294, distance: 145.5
click at [1020, 300] on textarea "**********" at bounding box center [951, 313] width 170 height 26
click at [882, 200] on div "Tareas 0" at bounding box center [886, 207] width 53 height 15
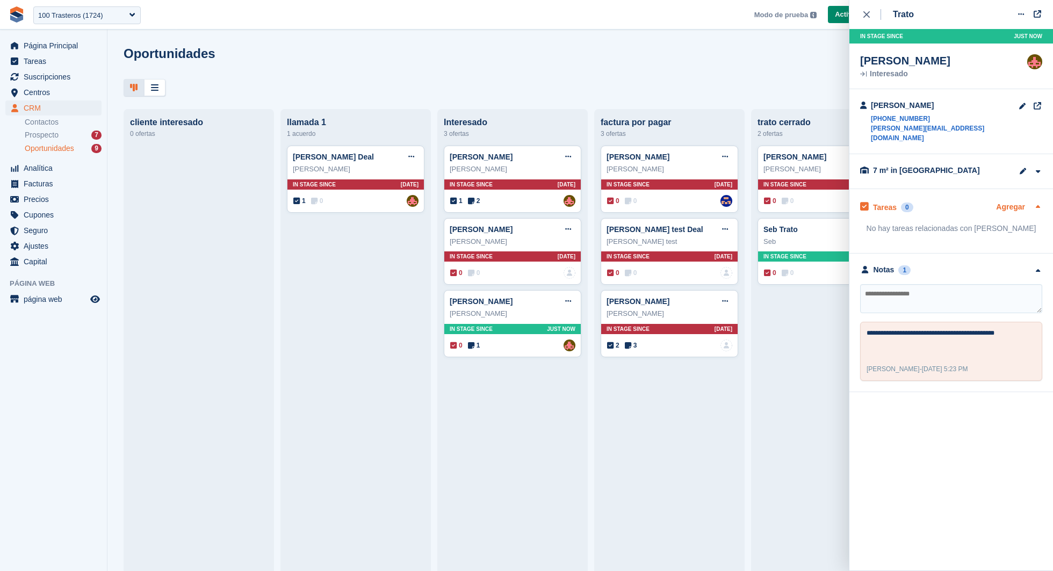
click at [1013, 201] on link "Agregar" at bounding box center [1010, 207] width 29 height 12
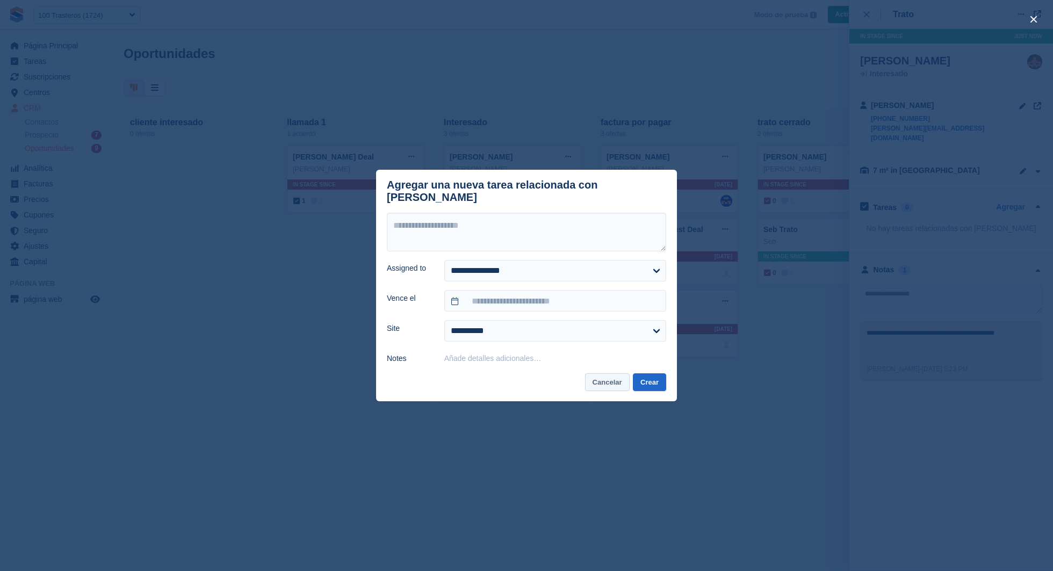
click at [611, 374] on button "Cancelar" at bounding box center [607, 382] width 45 height 18
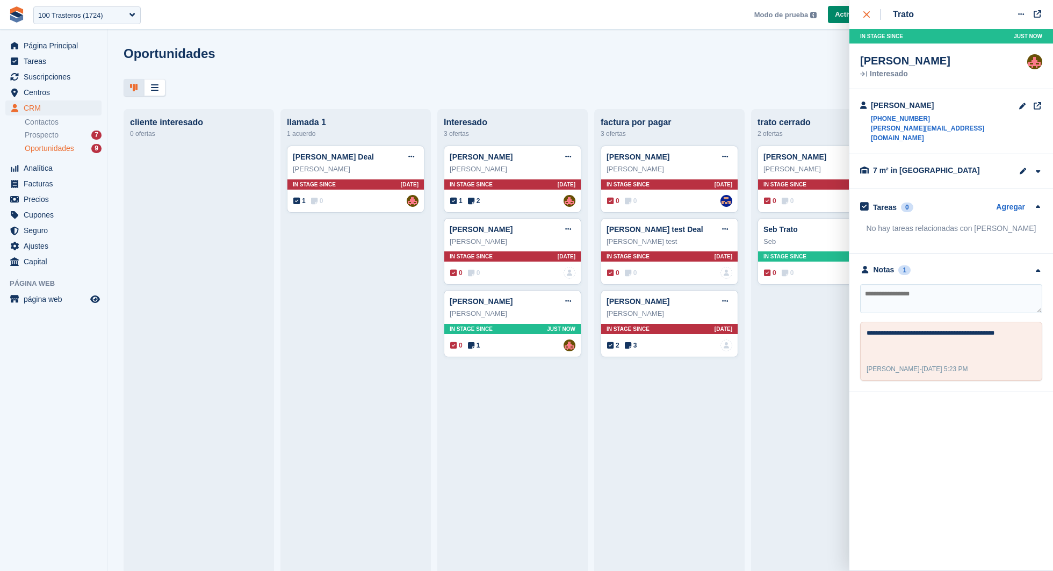
click at [868, 15] on icon "close" at bounding box center [866, 14] width 6 height 6
click at [868, 15] on body "**********" at bounding box center [526, 285] width 1053 height 571
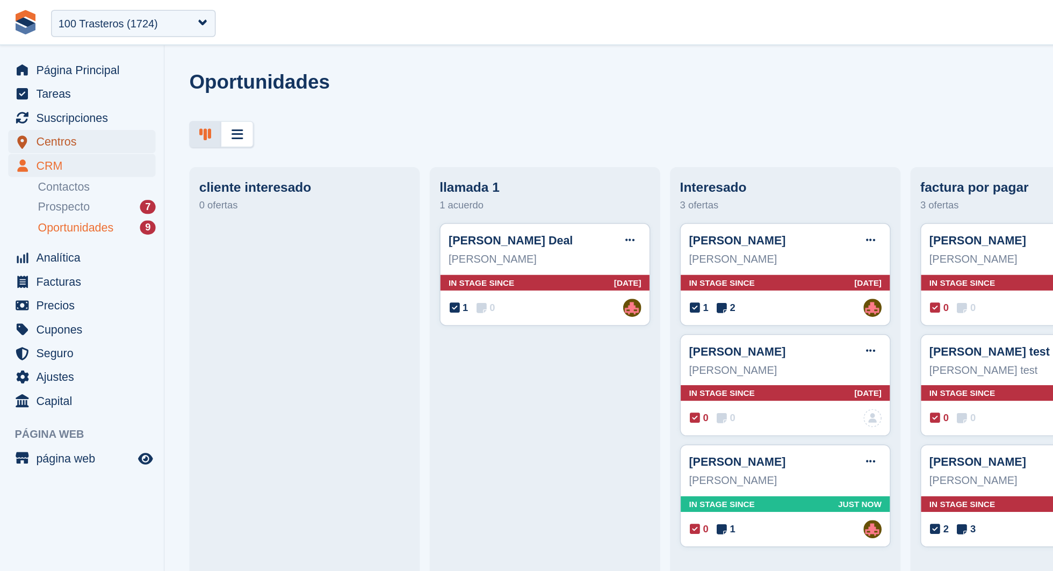
click at [26, 91] on span "Centros" at bounding box center [56, 92] width 64 height 15
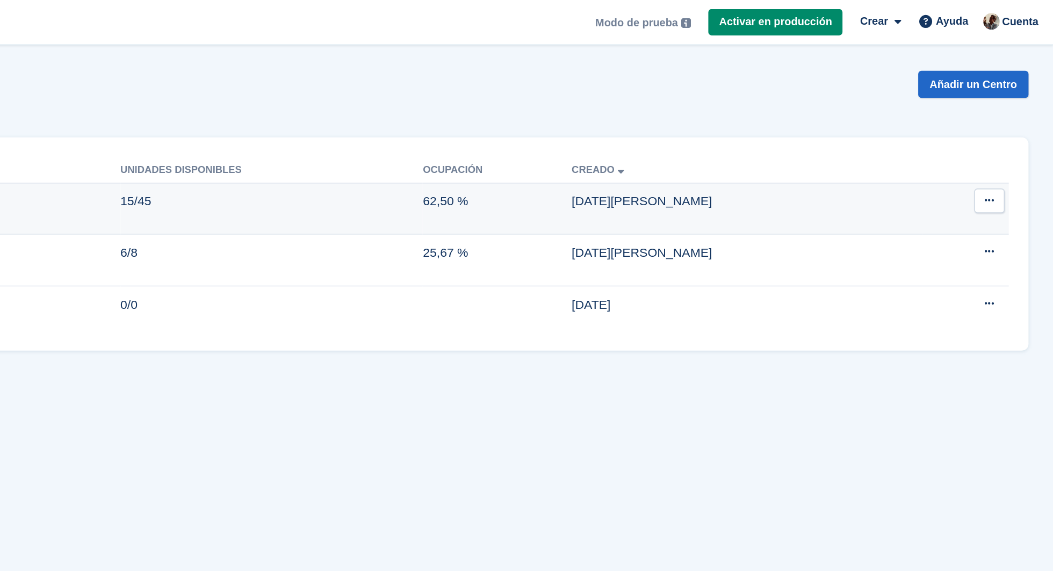
click at [1012, 130] on icon at bounding box center [1011, 130] width 6 height 7
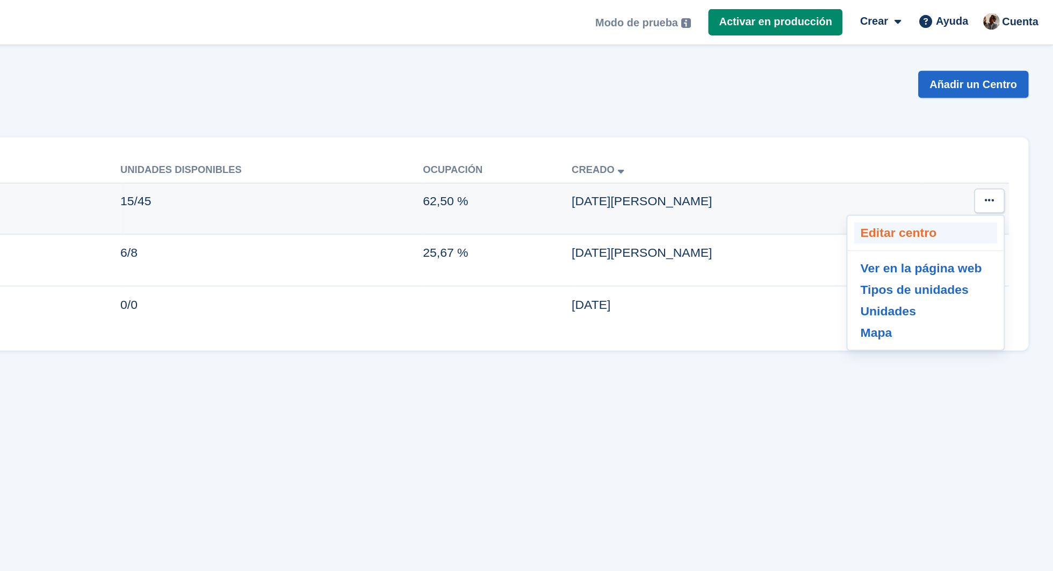
click at [973, 147] on p "Editar centro" at bounding box center [969, 152] width 93 height 14
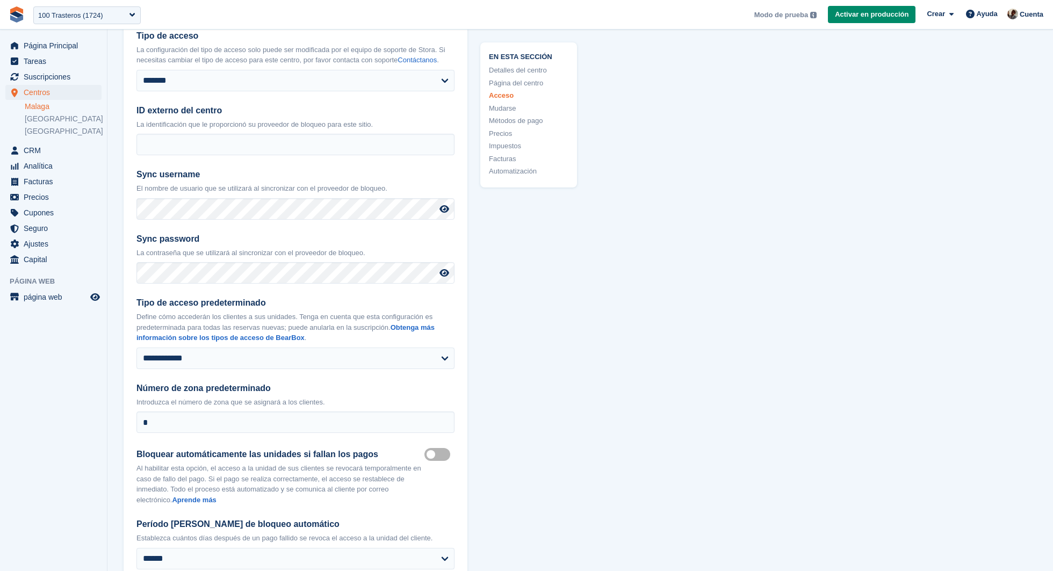
scroll to position [2477, 0]
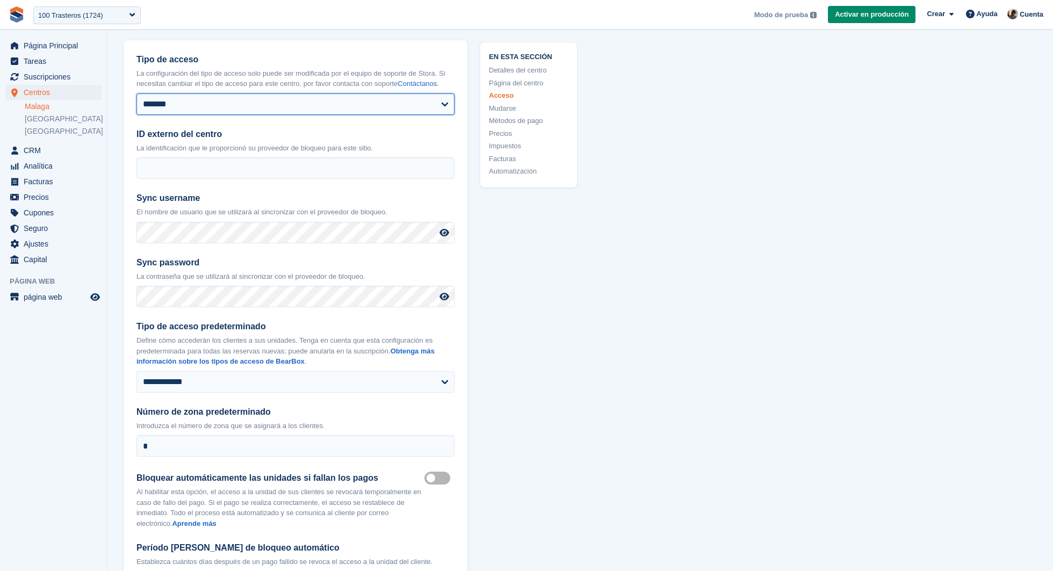
click at [211, 111] on select "**********" at bounding box center [295, 103] width 318 height 21
click at [136, 99] on select "**********" at bounding box center [295, 103] width 318 height 21
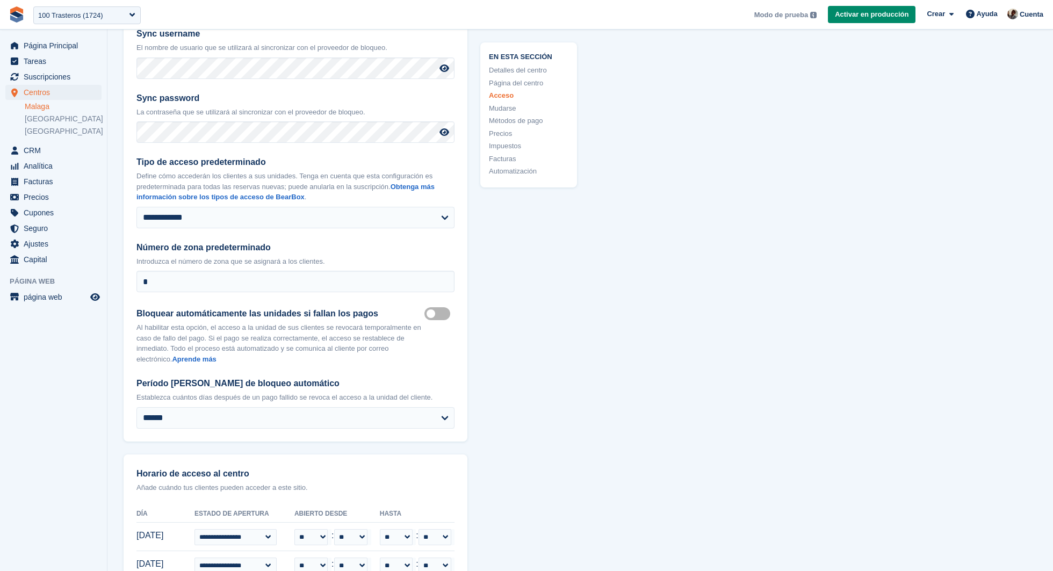
scroll to position [2661, 0]
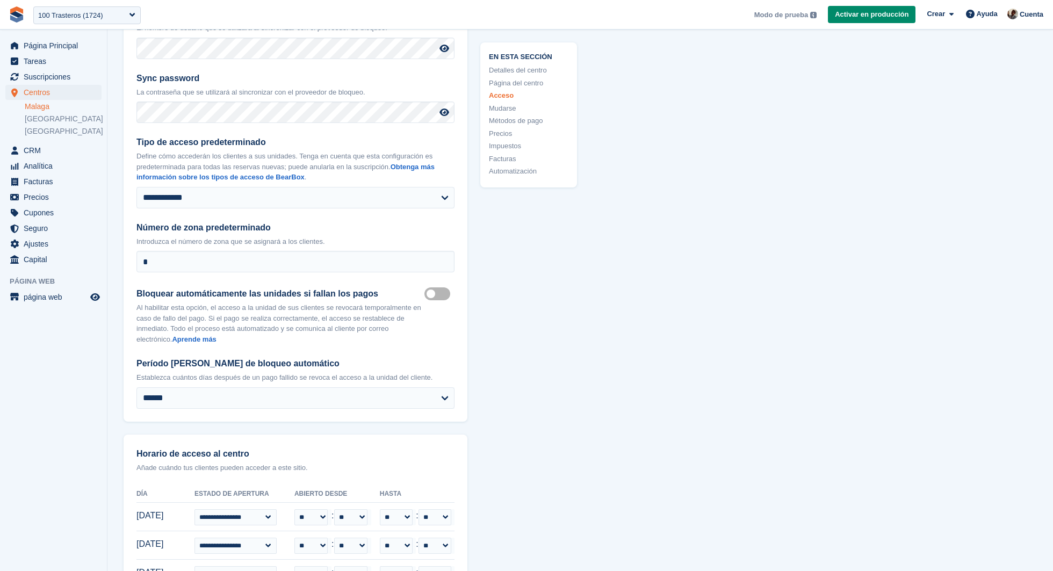
click at [171, 297] on label "Bloquear automáticamente las unidades si fallan los pagos" at bounding box center [280, 293] width 288 height 13
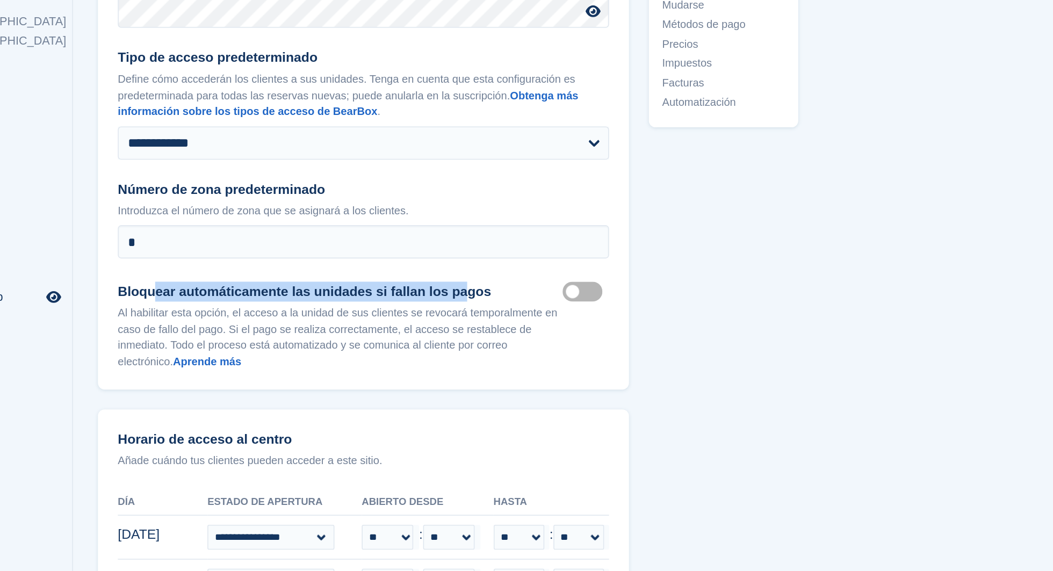
drag, startPoint x: 158, startPoint y: 298, endPoint x: 359, endPoint y: 298, distance: 200.9
click at [359, 298] on label "Bloquear automáticamente las unidades si fallan los pagos" at bounding box center [280, 293] width 288 height 13
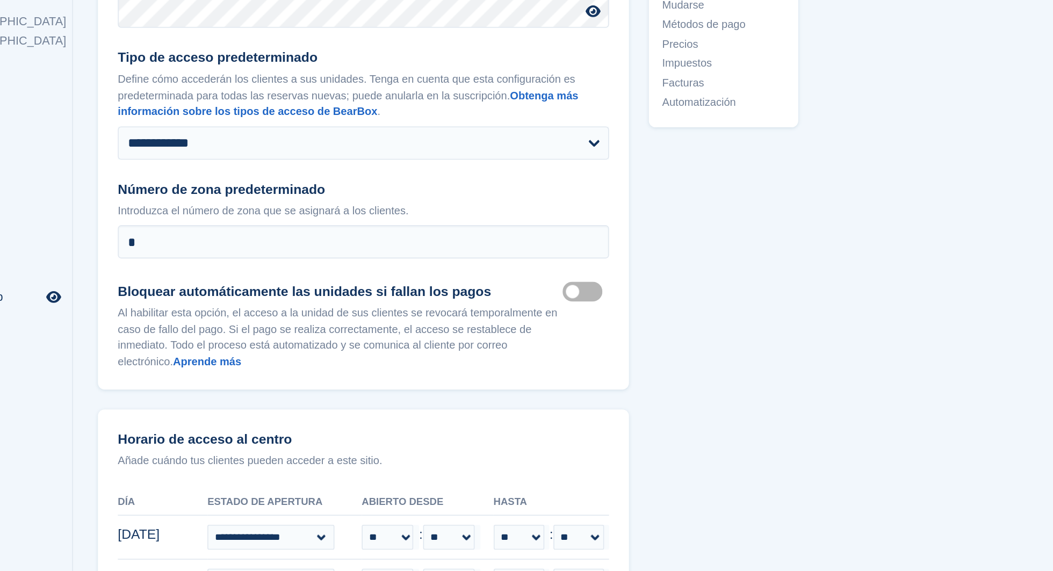
click at [428, 294] on label "Auto lock on" at bounding box center [439, 294] width 30 height 2
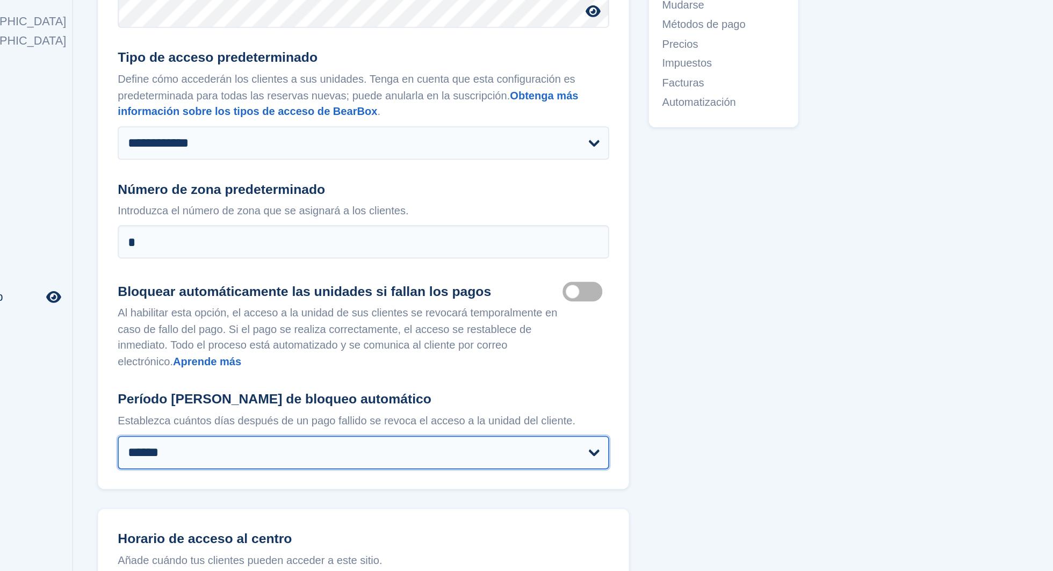
click at [296, 408] on select "**********" at bounding box center [295, 397] width 318 height 21
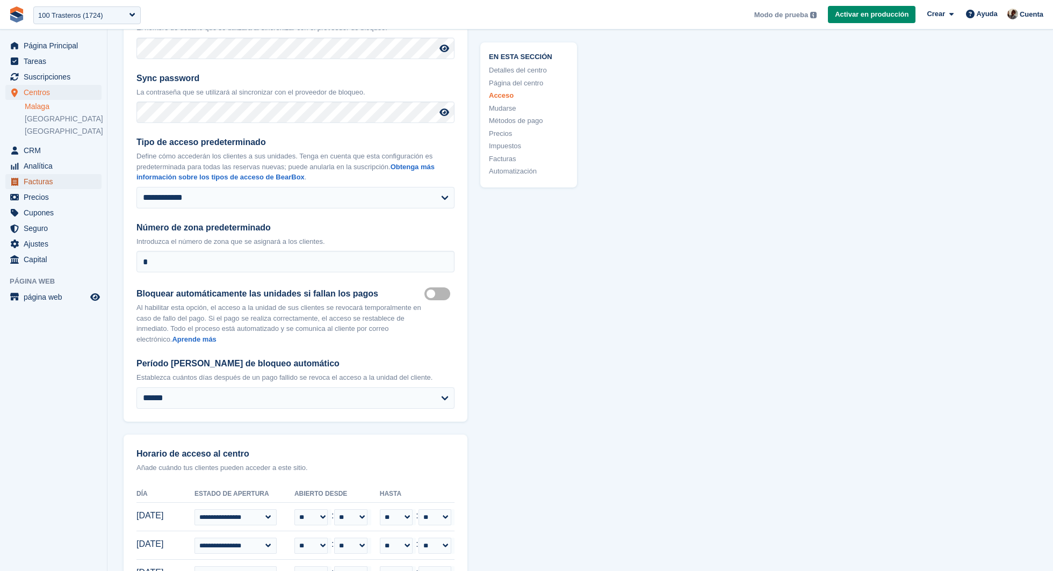
click at [44, 182] on span "Facturas" at bounding box center [56, 181] width 64 height 15
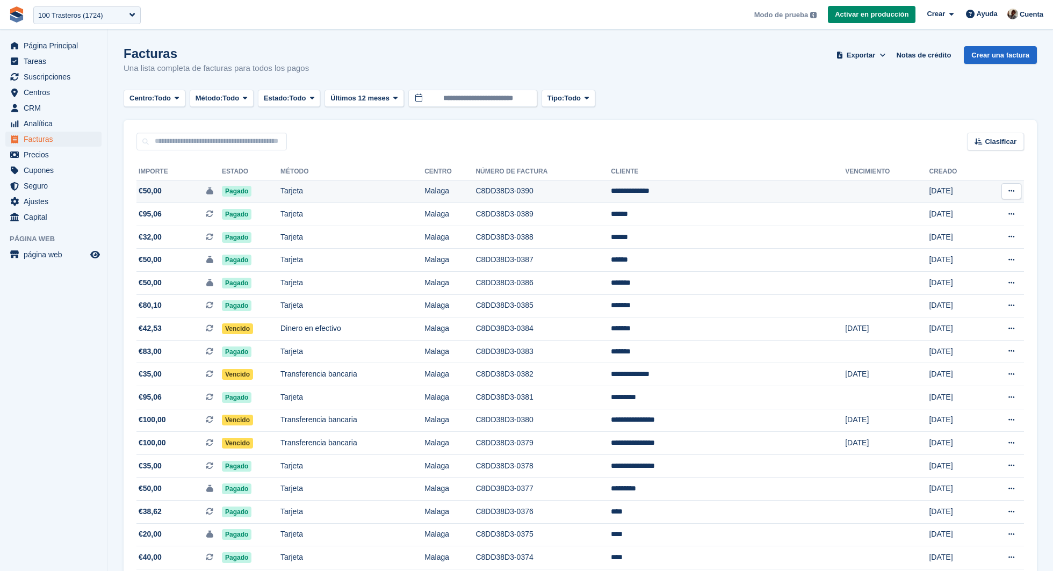
click at [372, 193] on td "Tarjeta" at bounding box center [352, 191] width 144 height 23
click at [983, 11] on span "Ayuda" at bounding box center [986, 14] width 21 height 11
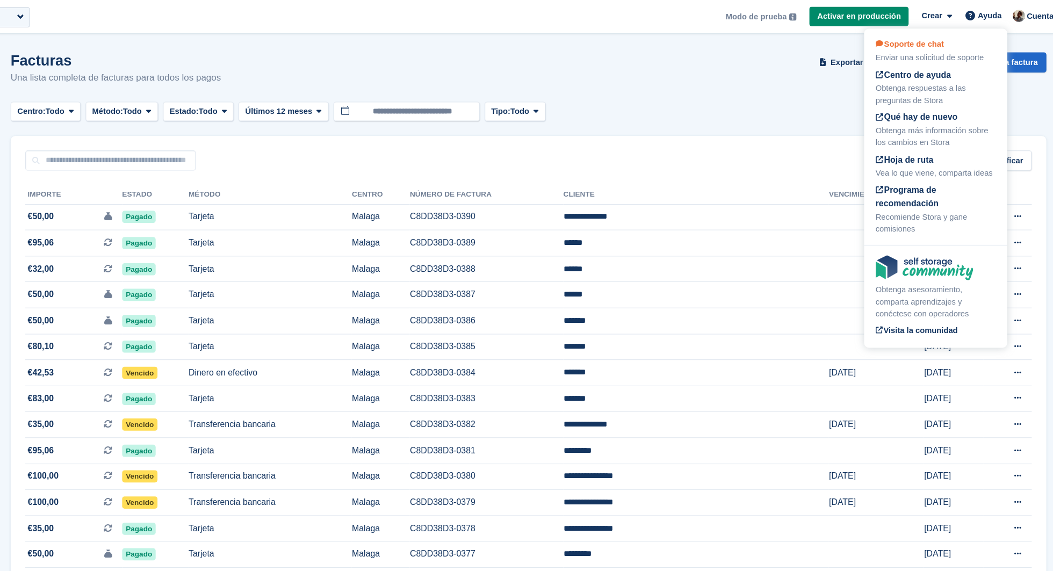
click at [925, 44] on div "Soporte de chat Enviar una solicitud de soporte" at bounding box center [939, 45] width 106 height 23
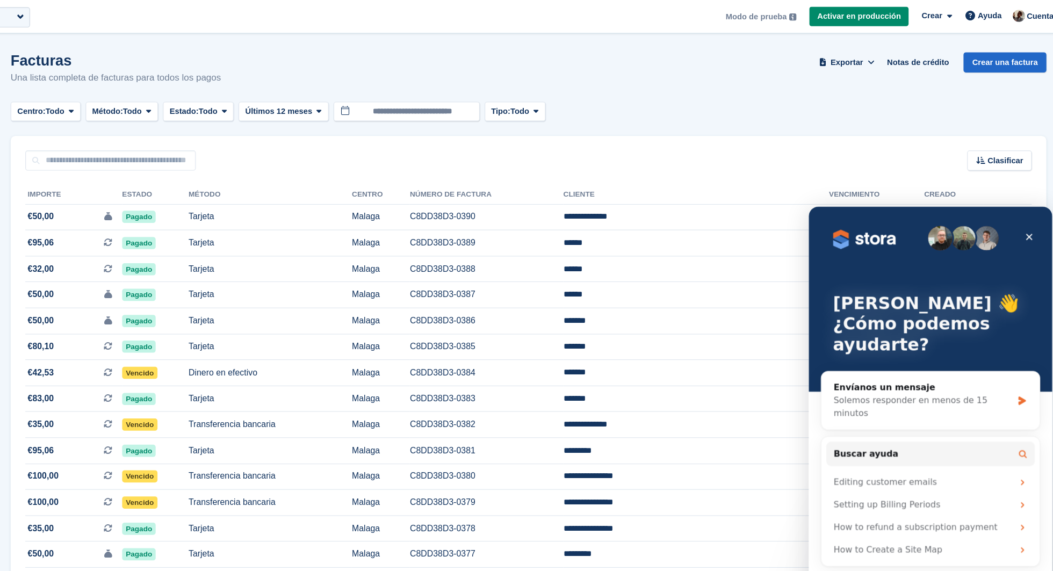
click at [874, 101] on div "Centro: Todo Todo Malaga Valencia [GEOGRAPHIC_DATA] Método: Todo Todo Transfere…" at bounding box center [580, 99] width 913 height 18
click at [982, 18] on span "Ayuda" at bounding box center [986, 14] width 21 height 11
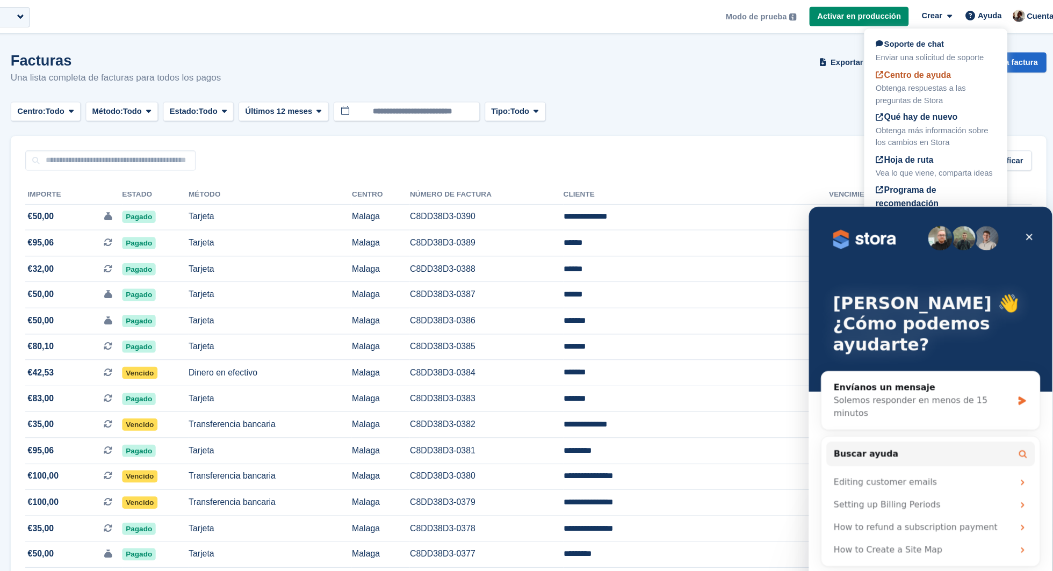
click at [965, 83] on div "Obtenga respuestas a las preguntas de Stora" at bounding box center [939, 83] width 106 height 21
